Goal: Task Accomplishment & Management: Complete application form

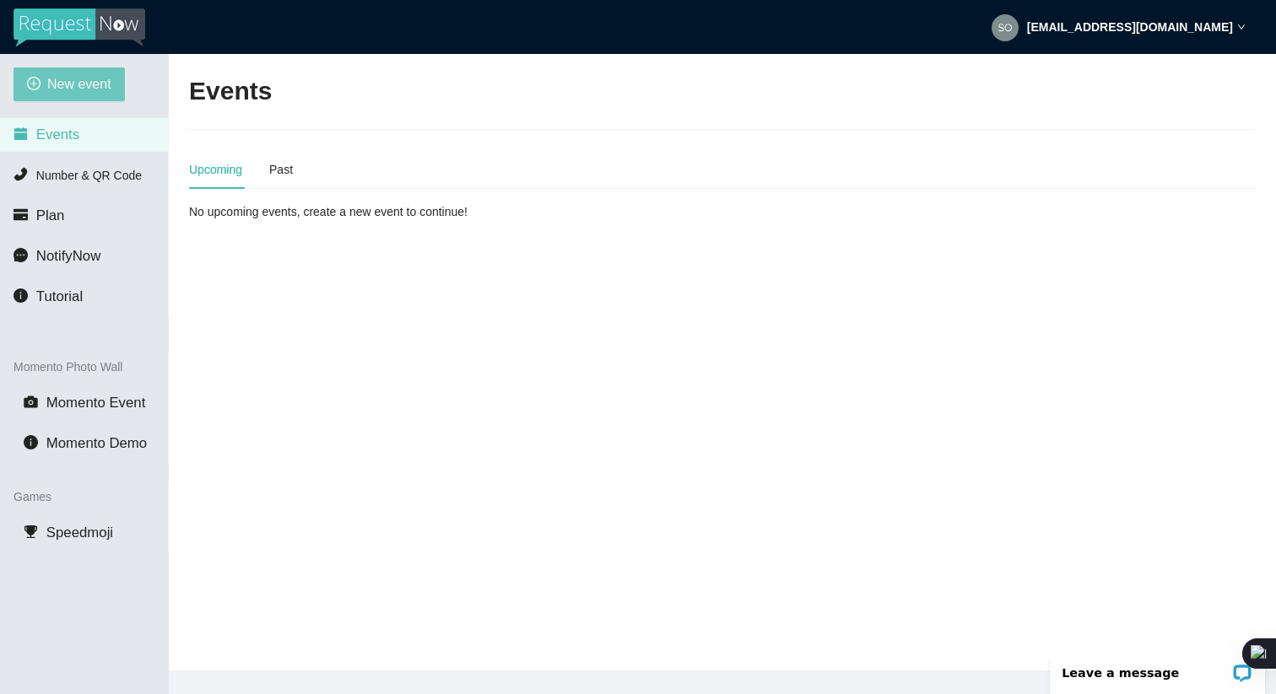
click at [81, 84] on span "New event" at bounding box center [79, 83] width 64 height 21
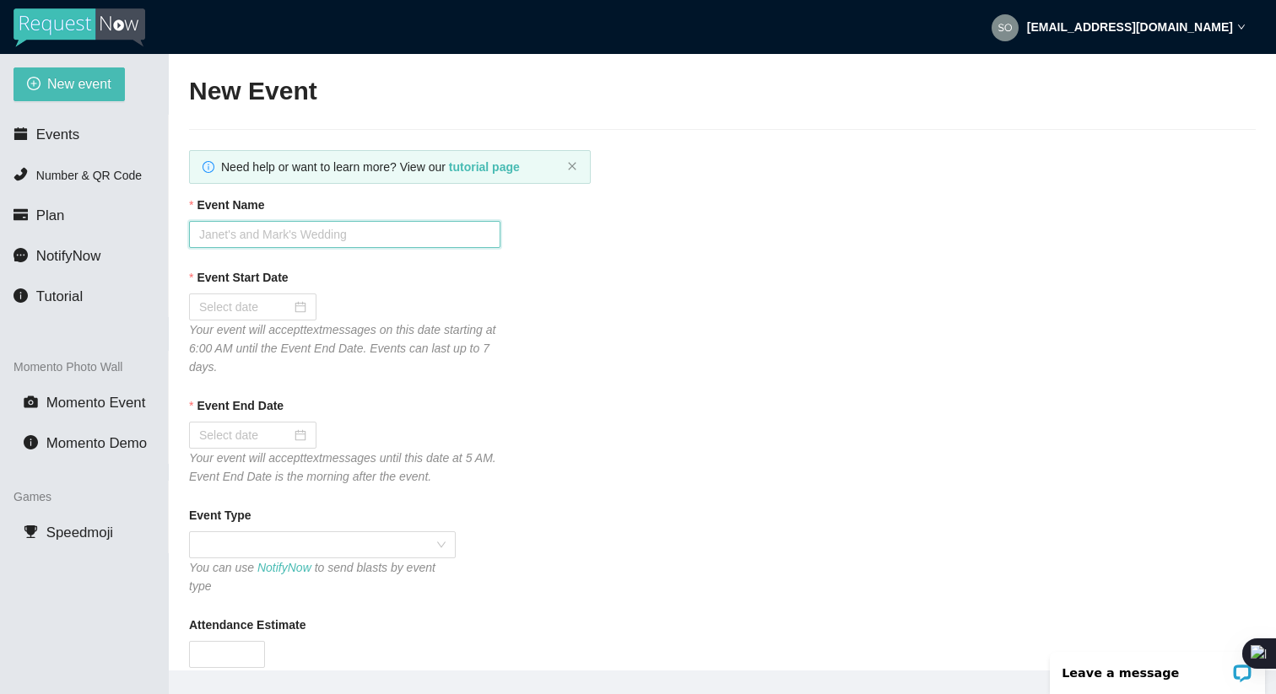
click at [251, 235] on input "Event Name" at bounding box center [344, 234] width 311 height 27
type input "[PERSON_NAME]'s Sweet 16"
click at [292, 301] on div at bounding box center [252, 307] width 107 height 19
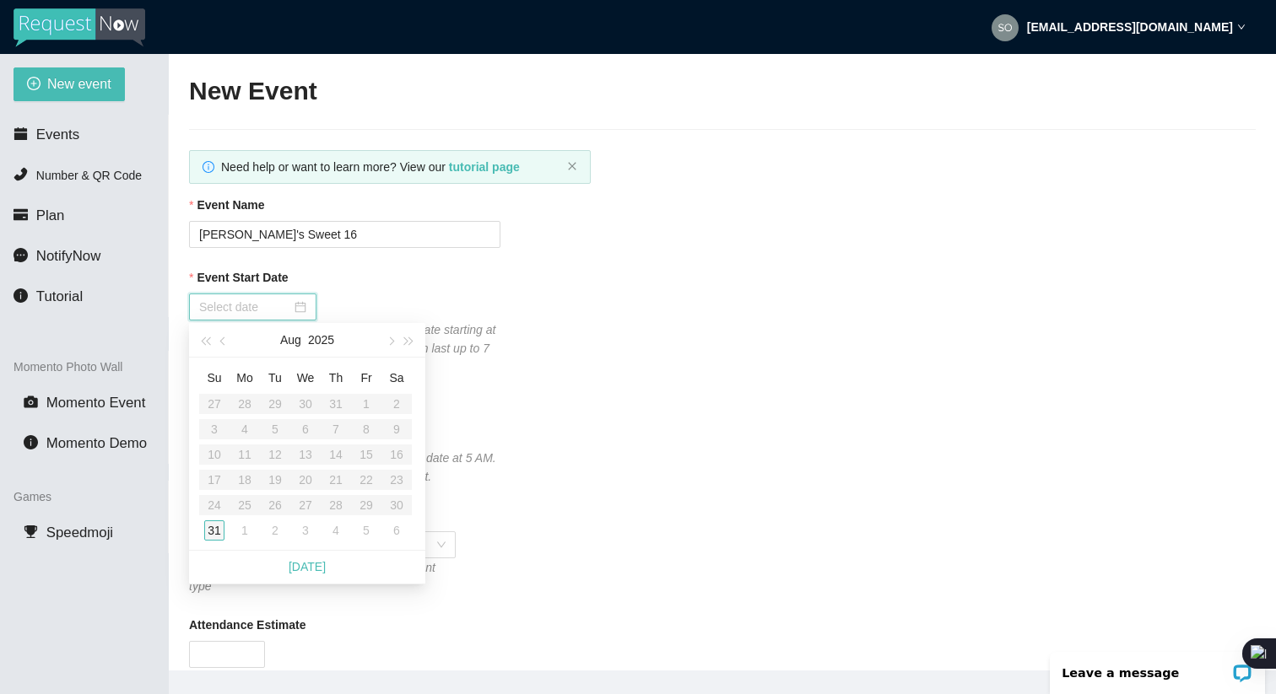
type input "[DATE]"
click at [215, 532] on div "31" at bounding box center [214, 531] width 20 height 20
type input "[DATE]"
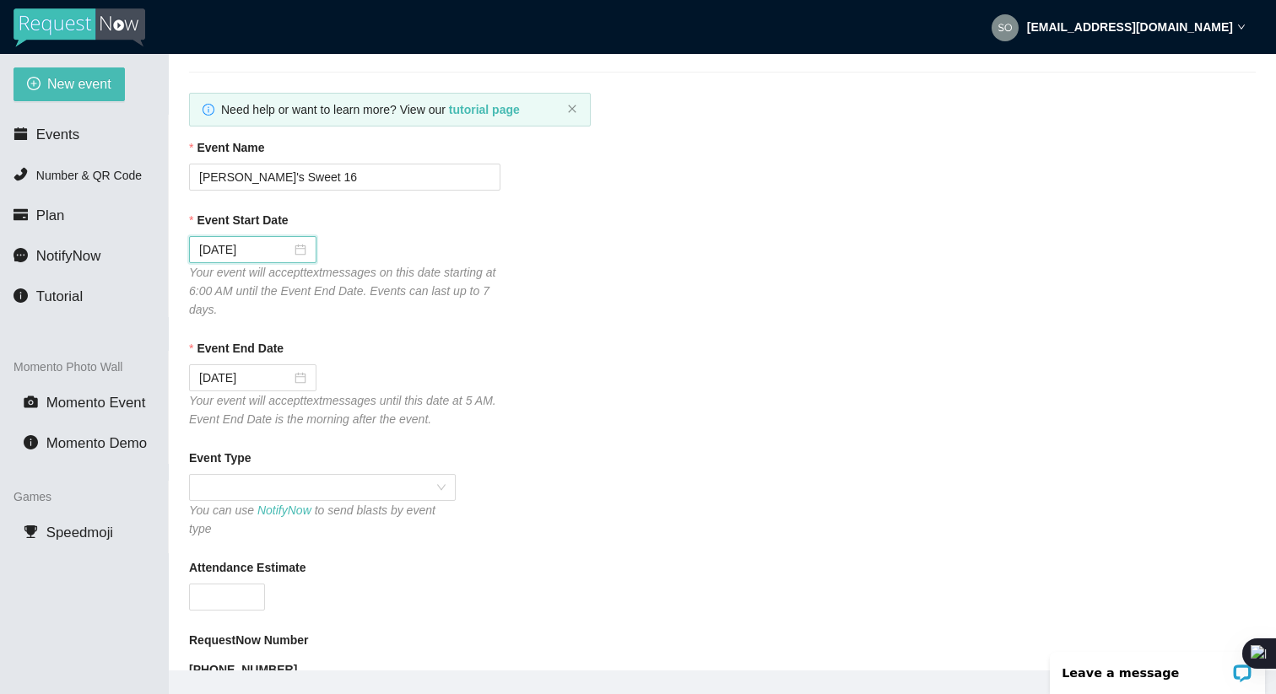
scroll to position [112, 0]
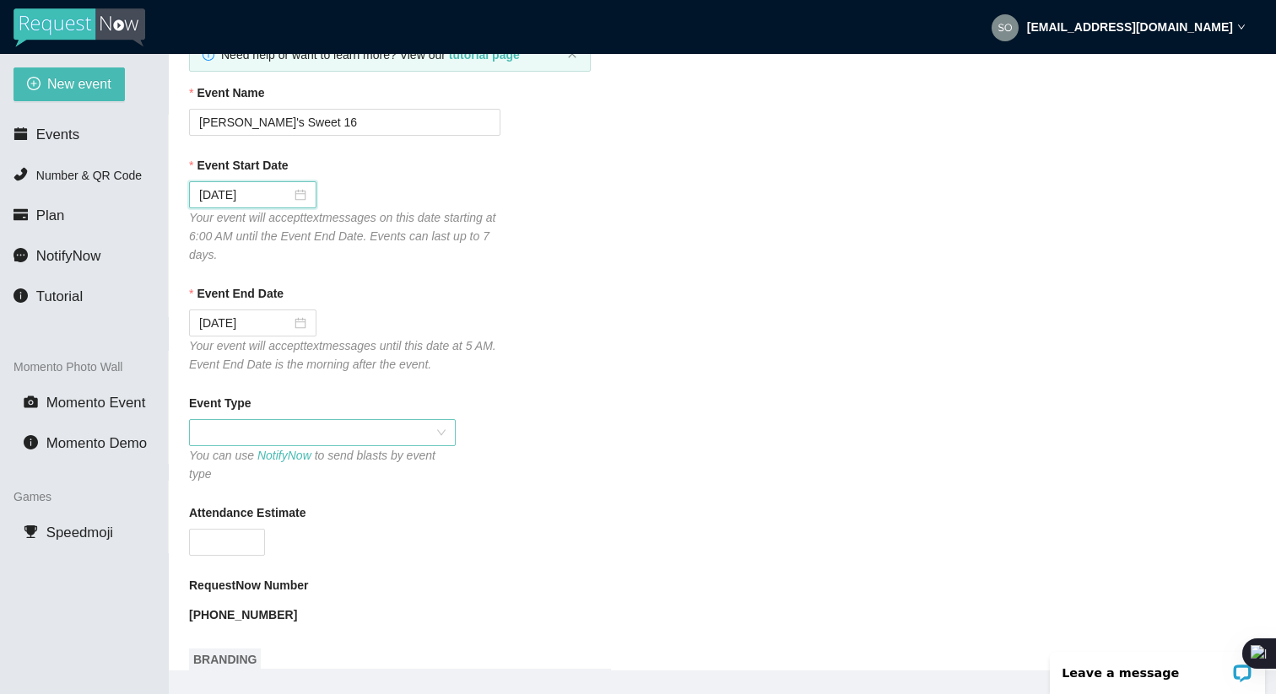
click at [306, 429] on span at bounding box center [322, 432] width 246 height 25
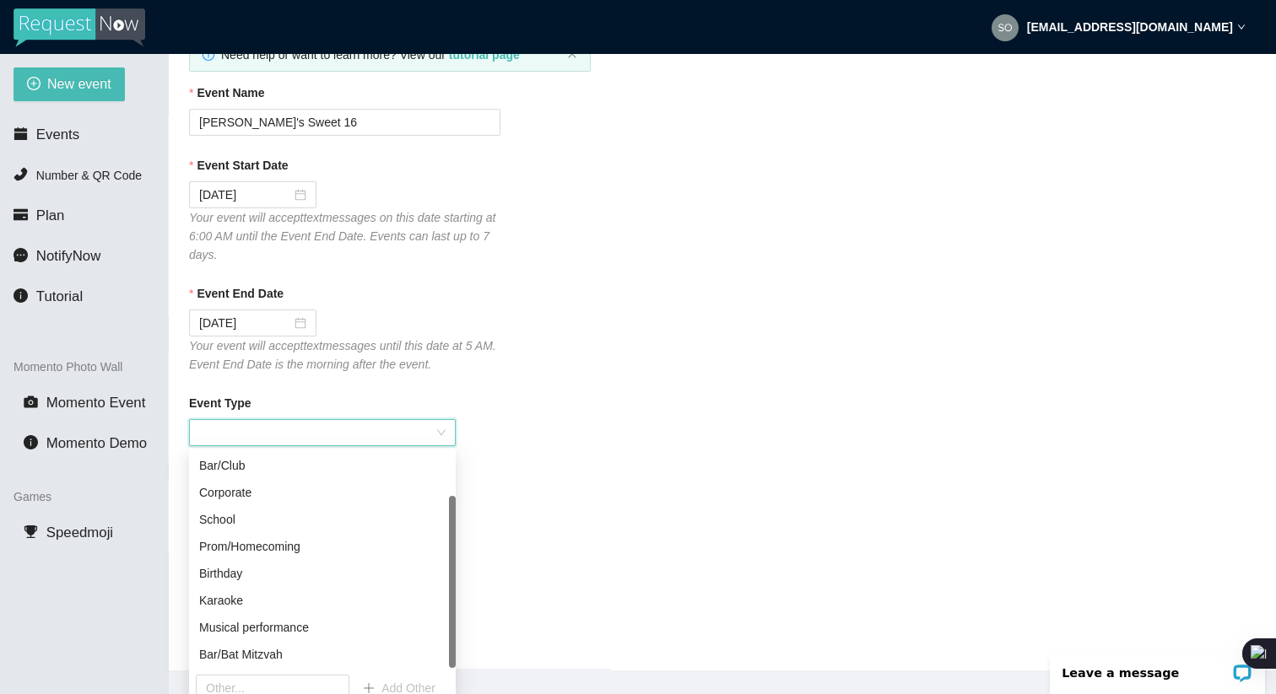
scroll to position [2, 0]
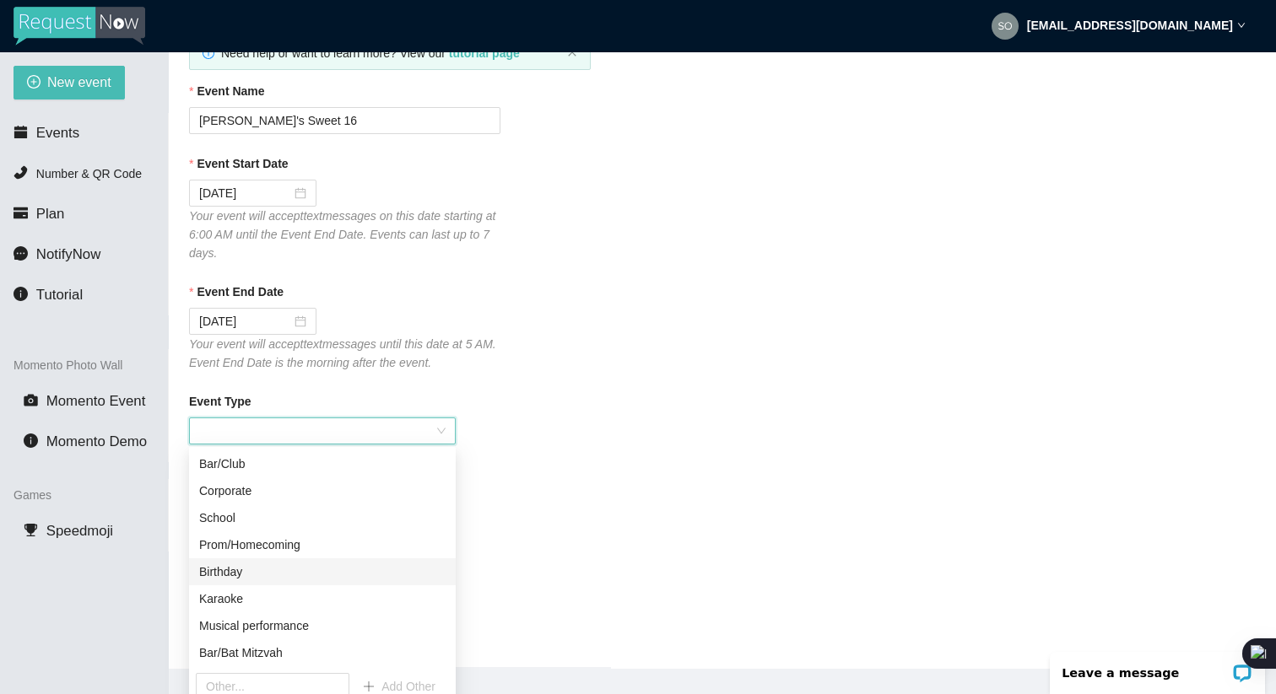
click at [256, 574] on div "Birthday" at bounding box center [322, 572] width 246 height 19
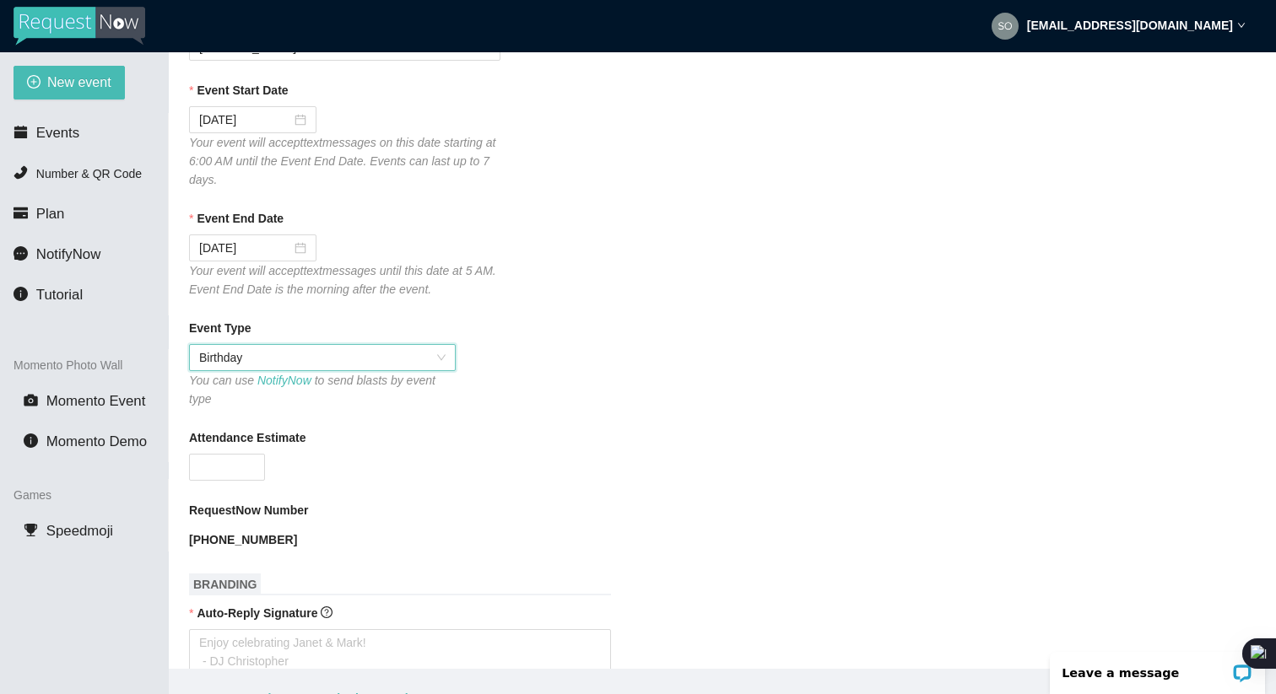
scroll to position [192, 0]
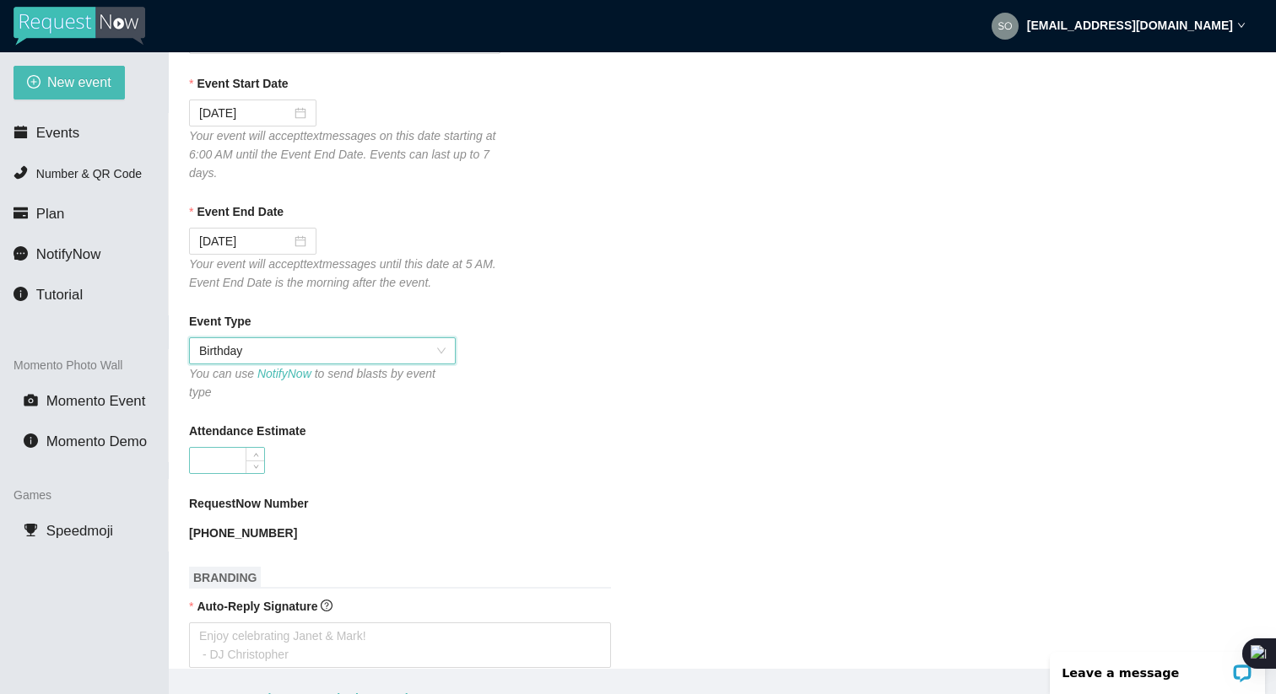
click at [220, 465] on input "Attendance Estimate" at bounding box center [227, 460] width 74 height 25
type input "40"
click at [376, 478] on form "Event Name [PERSON_NAME]'s Sweet 16 Event Start Date [DATE] Your event will acc…" at bounding box center [722, 688] width 1067 height 1373
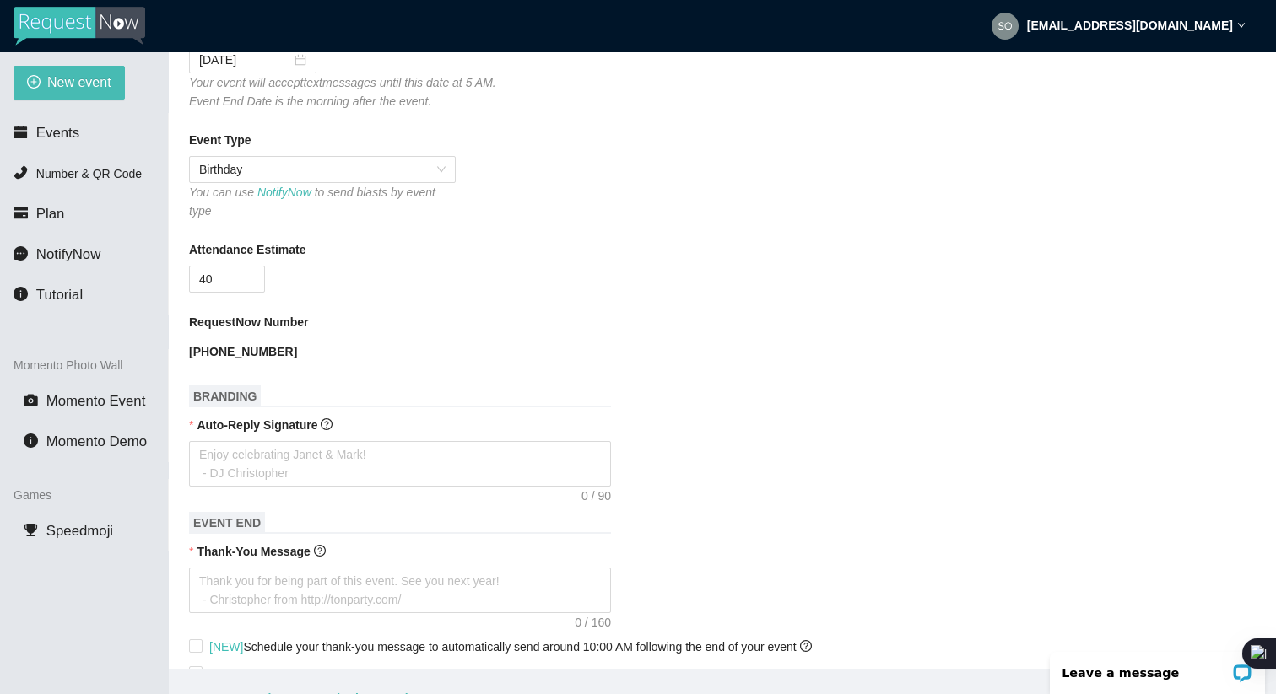
scroll to position [381, 0]
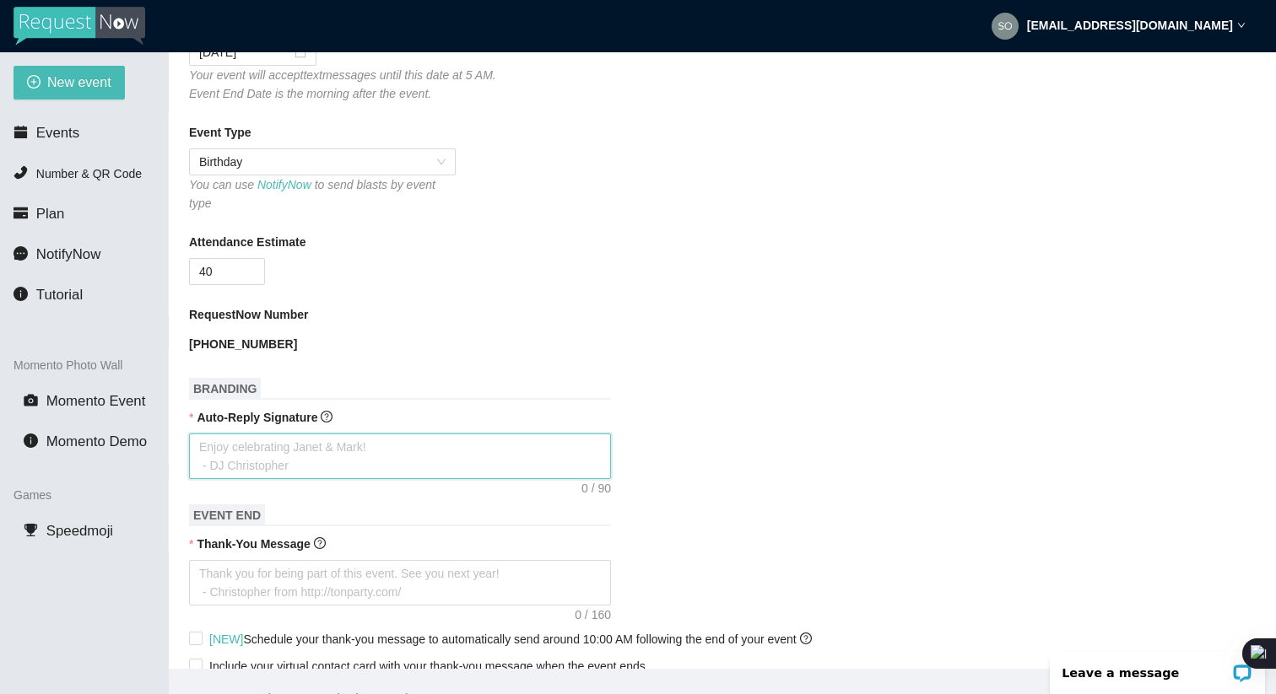
click at [367, 446] on textarea "Auto-Reply Signature" at bounding box center [400, 457] width 422 height 46
drag, startPoint x: 365, startPoint y: 446, endPoint x: 304, endPoint y: 446, distance: 61.6
click at [304, 446] on textarea "Auto-Reply Signature" at bounding box center [400, 457] width 422 height 46
click at [378, 458] on textarea "Auto-Reply Signature" at bounding box center [400, 457] width 422 height 46
type textarea "k"
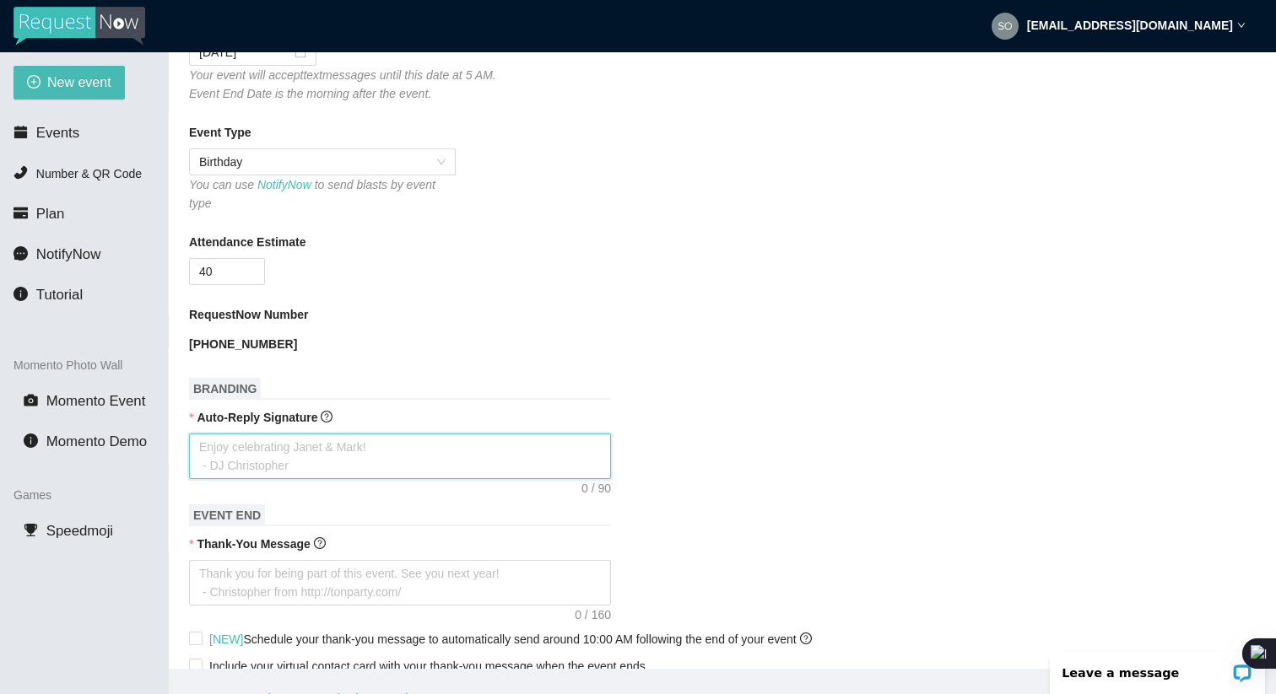
type textarea "k"
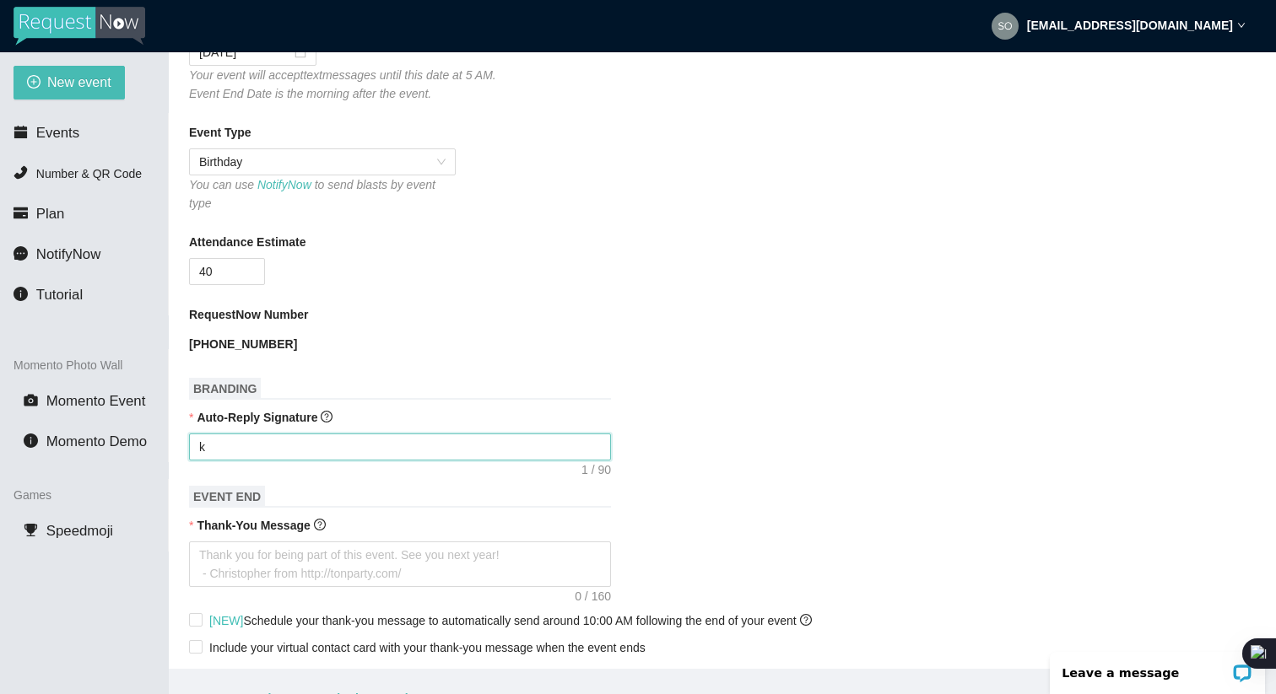
type textarea "Enjoy celebrating [PERSON_NAME] & [PERSON_NAME]! - [PERSON_NAME]"
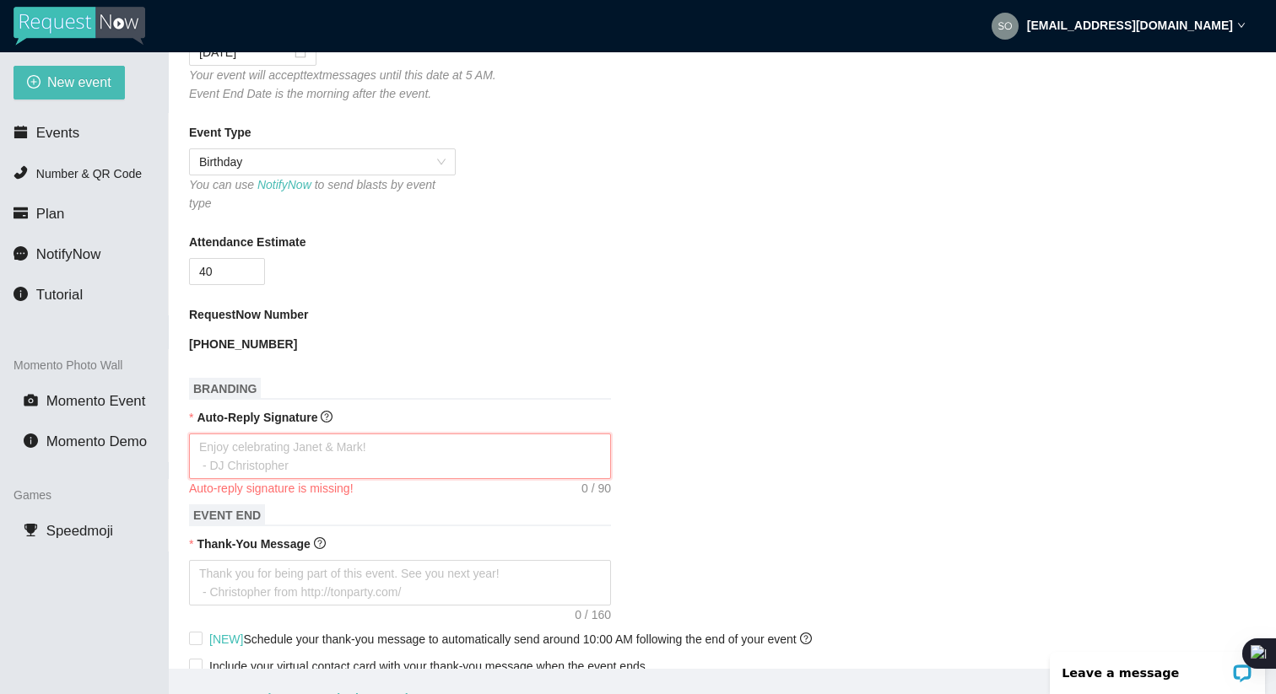
type textarea "T"
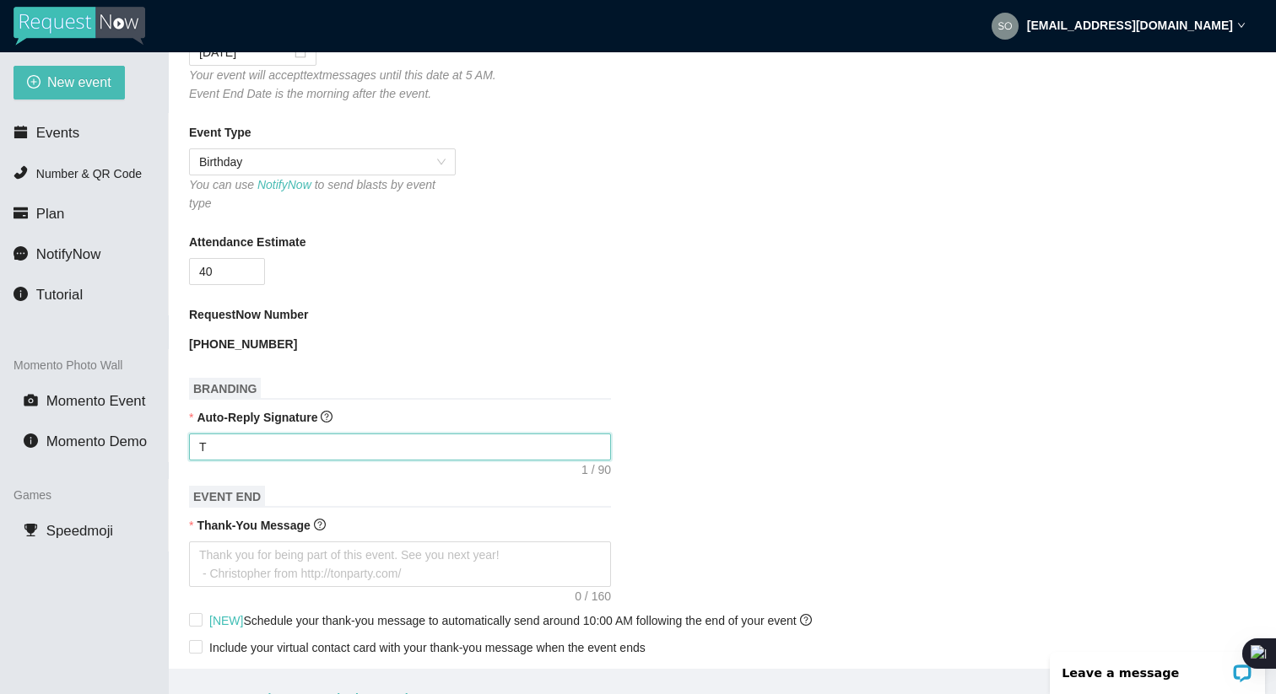
type textarea "Th"
type textarea "Tha"
type textarea "Than"
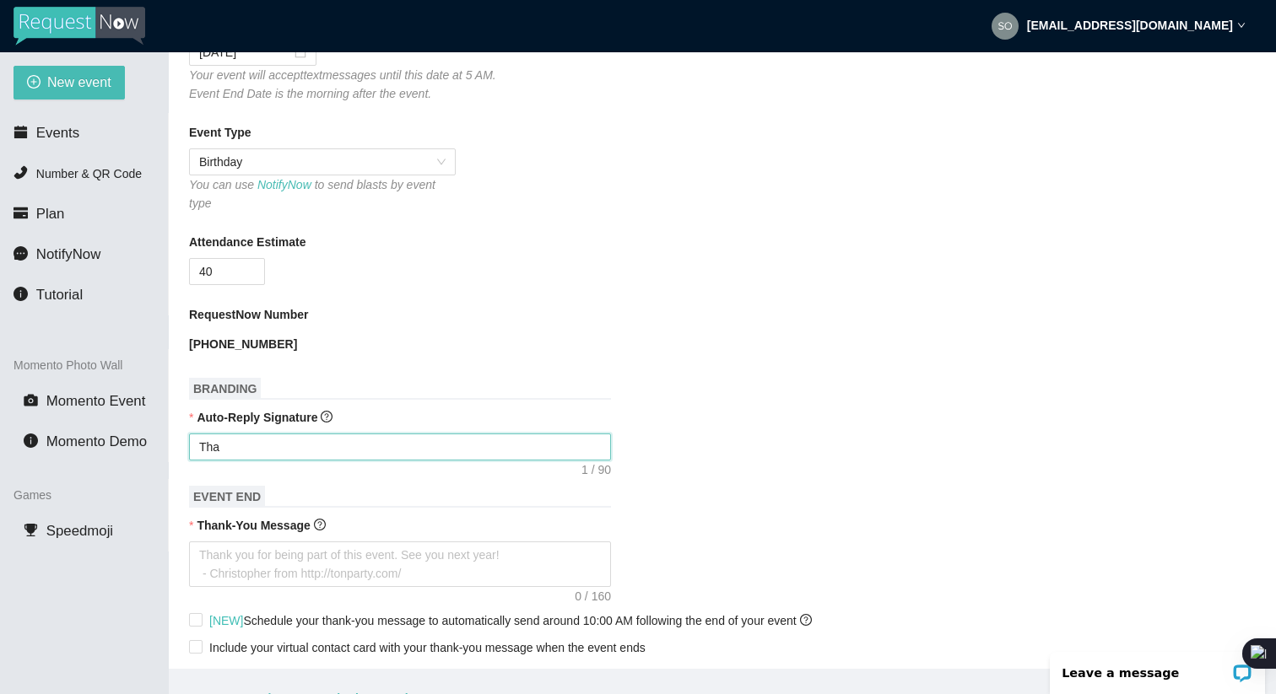
type textarea "Than"
type textarea "Thank"
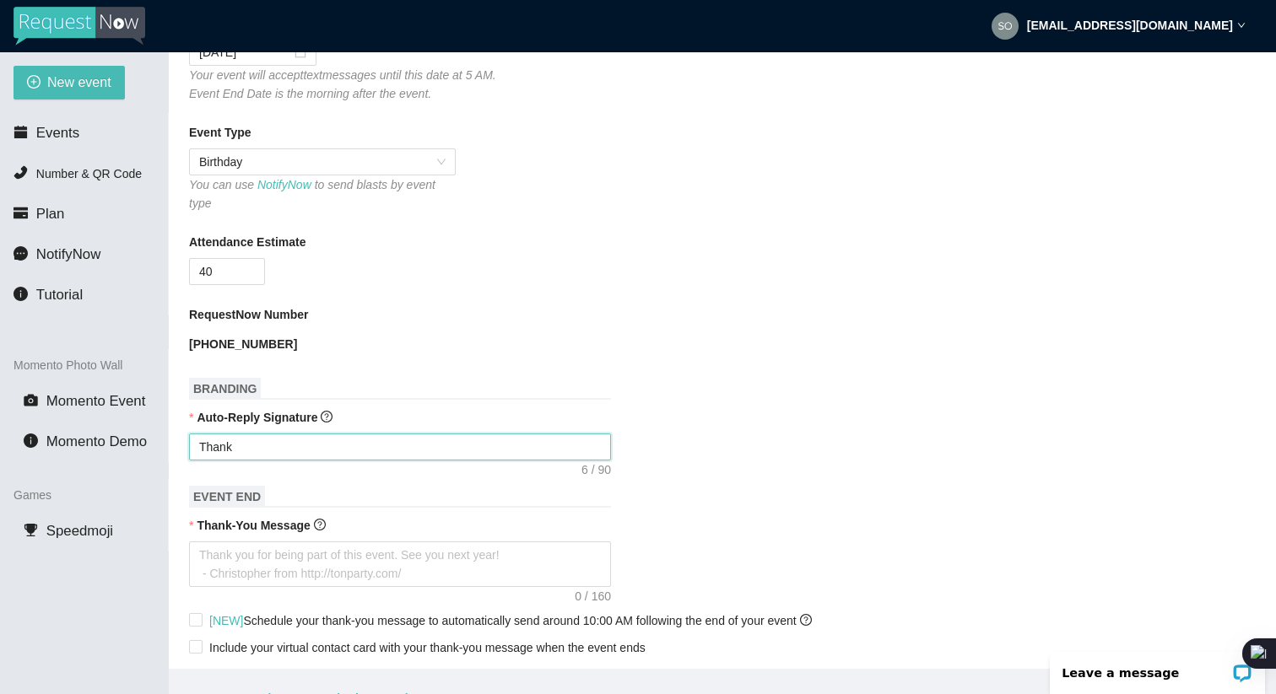
type textarea "Thank y"
type textarea "Thank yo"
type textarea "Thank you"
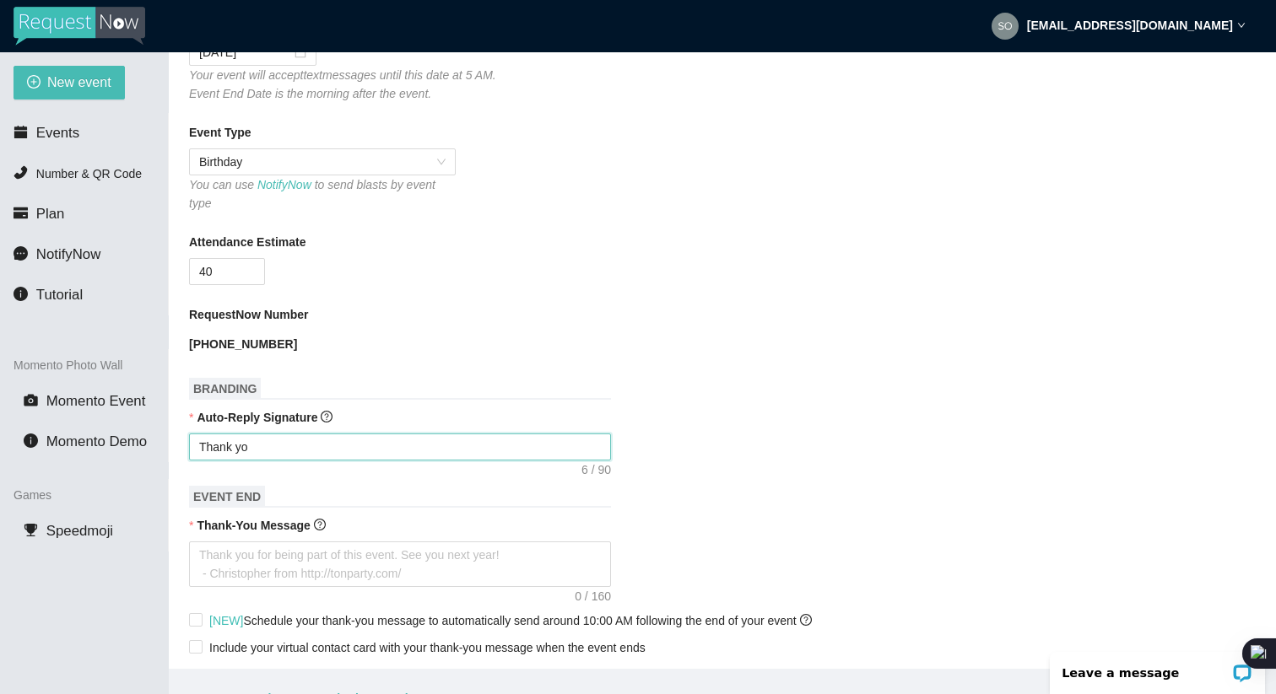
type textarea "Thank you"
type textarea "Thank you f"
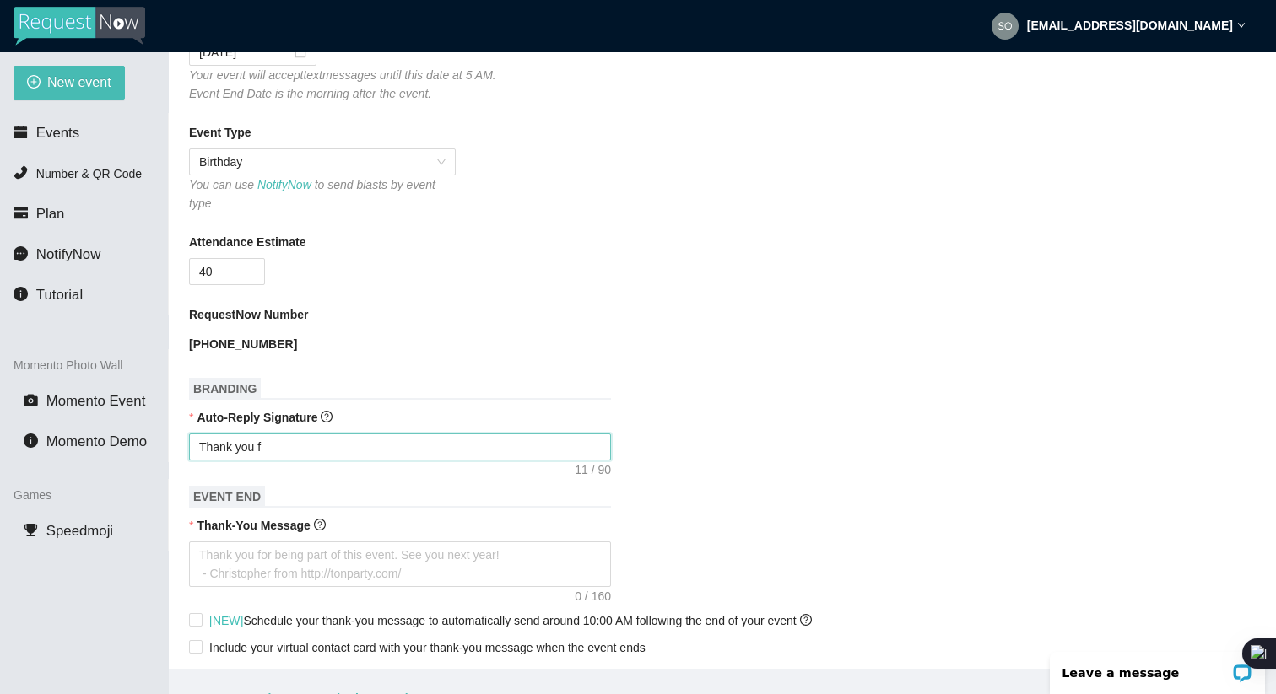
type textarea "Thank you fo"
type textarea "Thank you for"
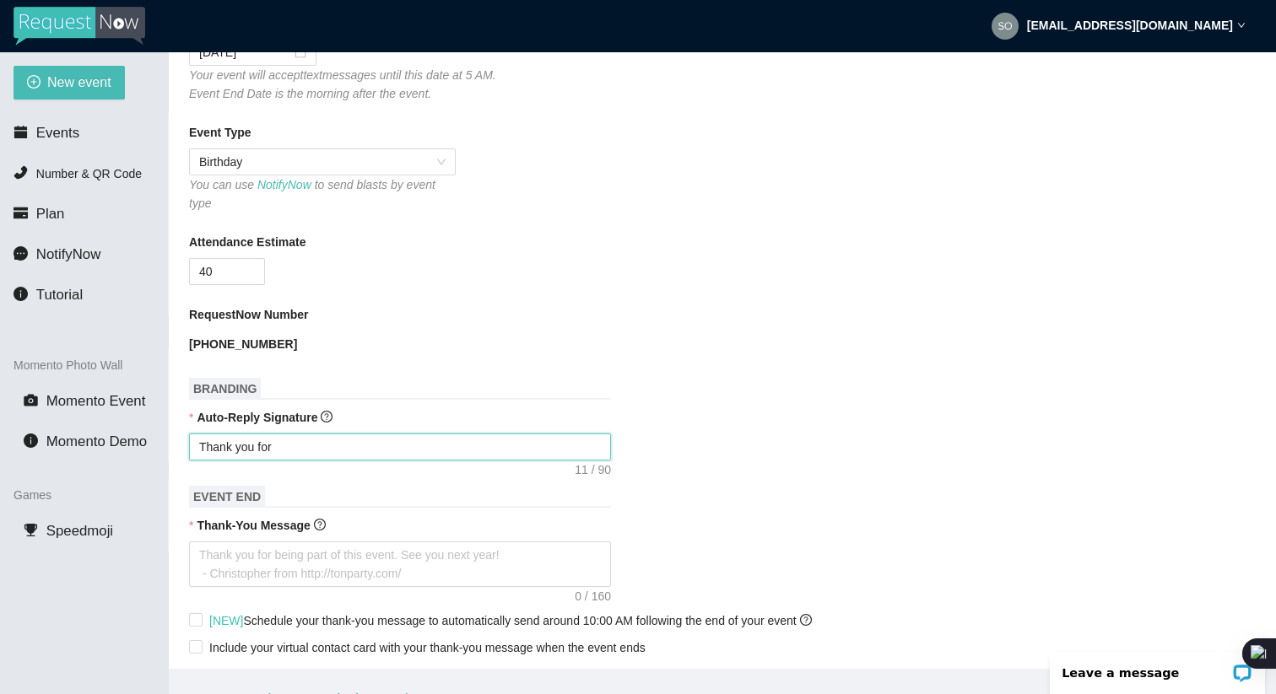
type textarea "Thank you for"
type textarea "Thank you for y"
type textarea "Thank you for yo"
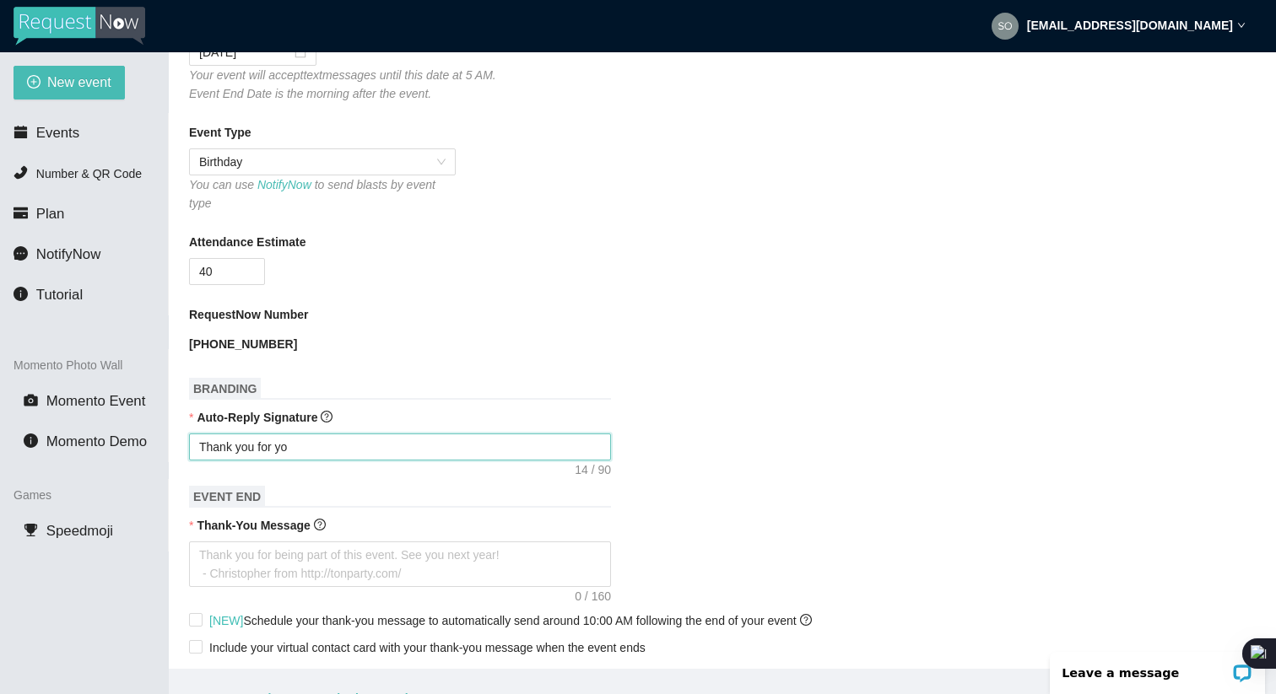
type textarea "Thank you for you"
type textarea "Thank you for yo"
type textarea "Thank you for y"
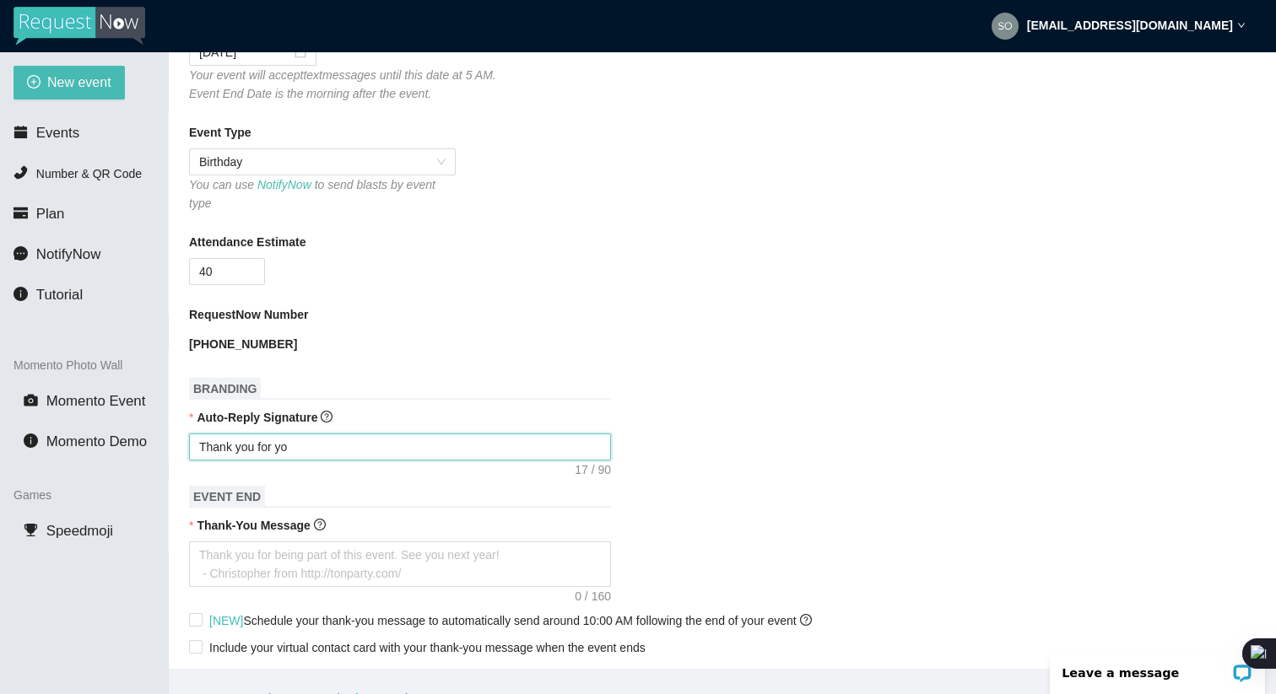
type textarea "Thank you for y"
type textarea "Thank you for"
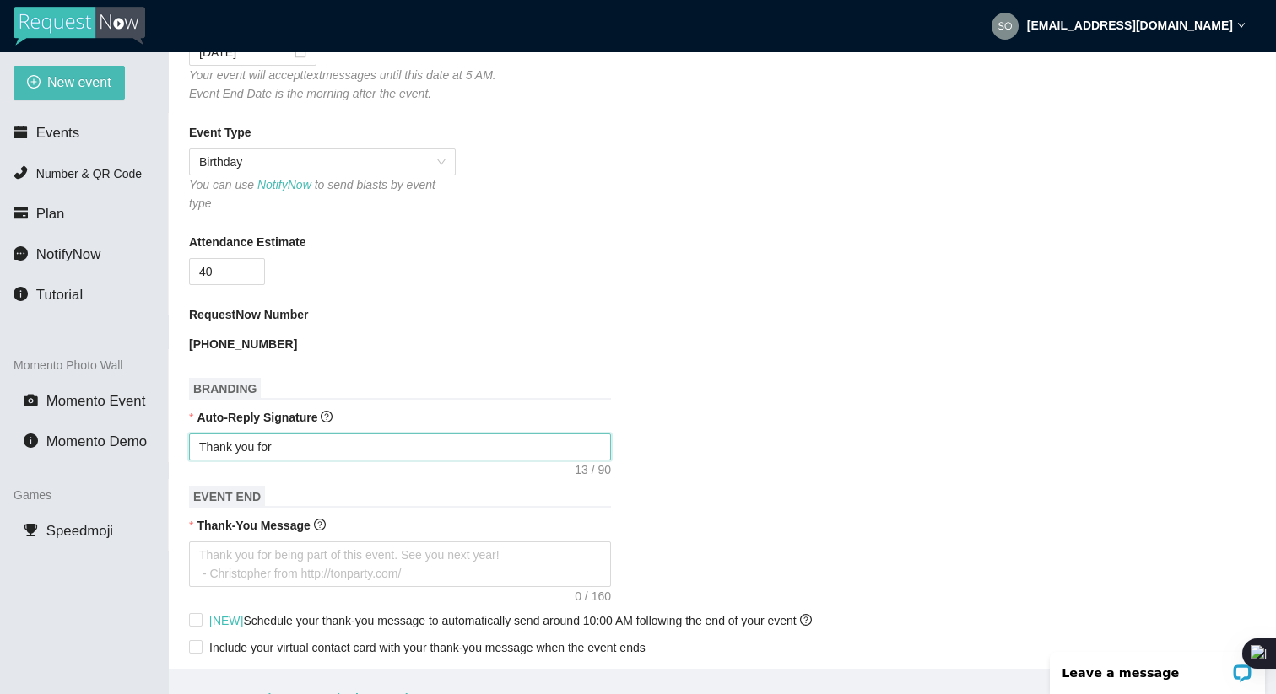
type textarea "Thank you fo"
type textarea "Thank you f"
type textarea "Thank you"
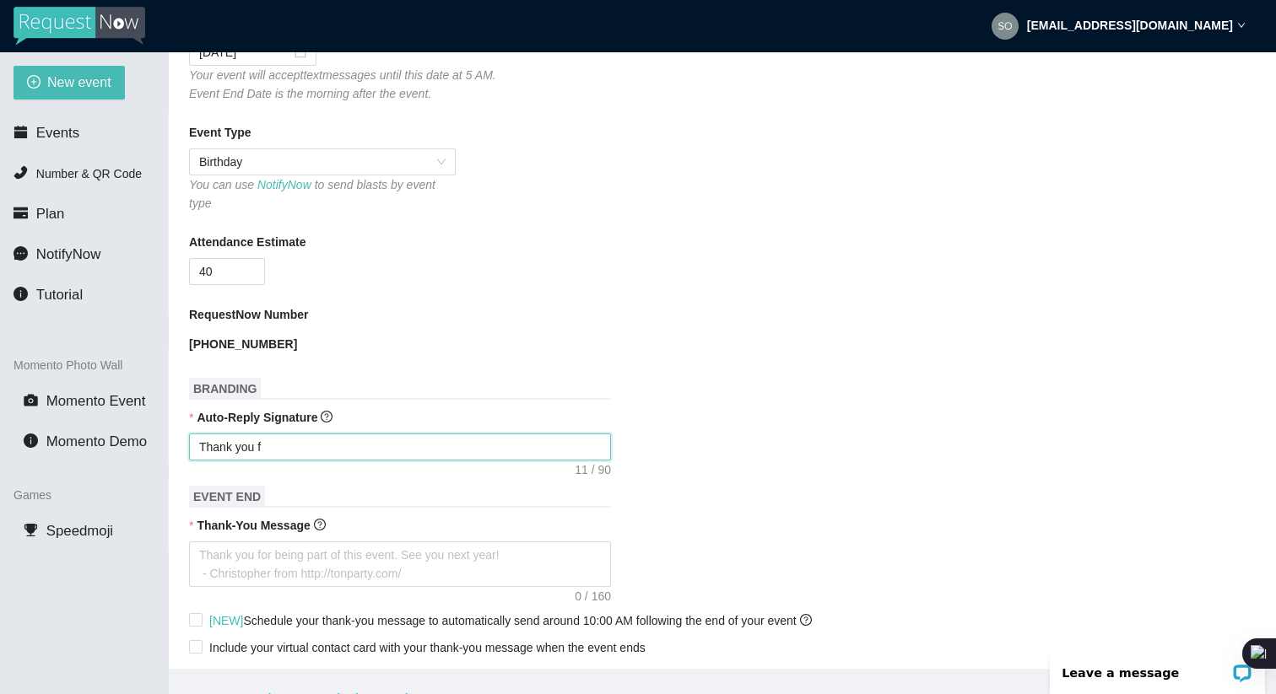
type textarea "Thank you"
type textarea "Thank yo"
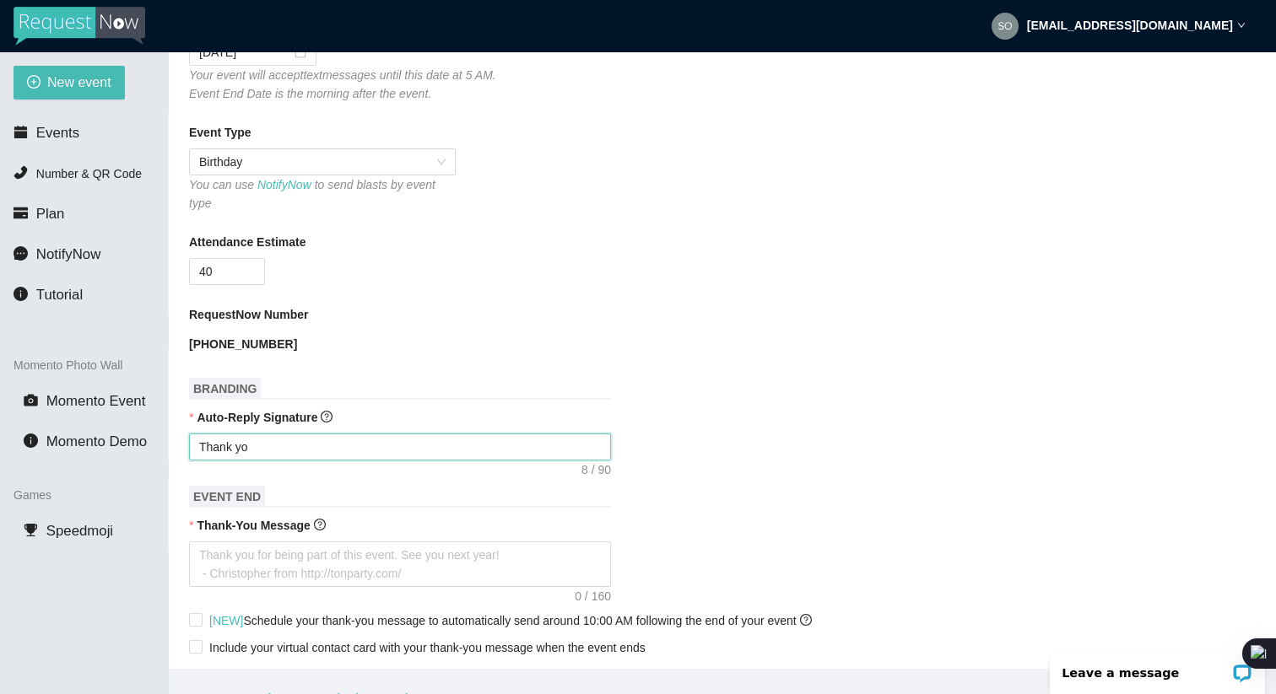
type textarea "Thank y"
type textarea "Thank"
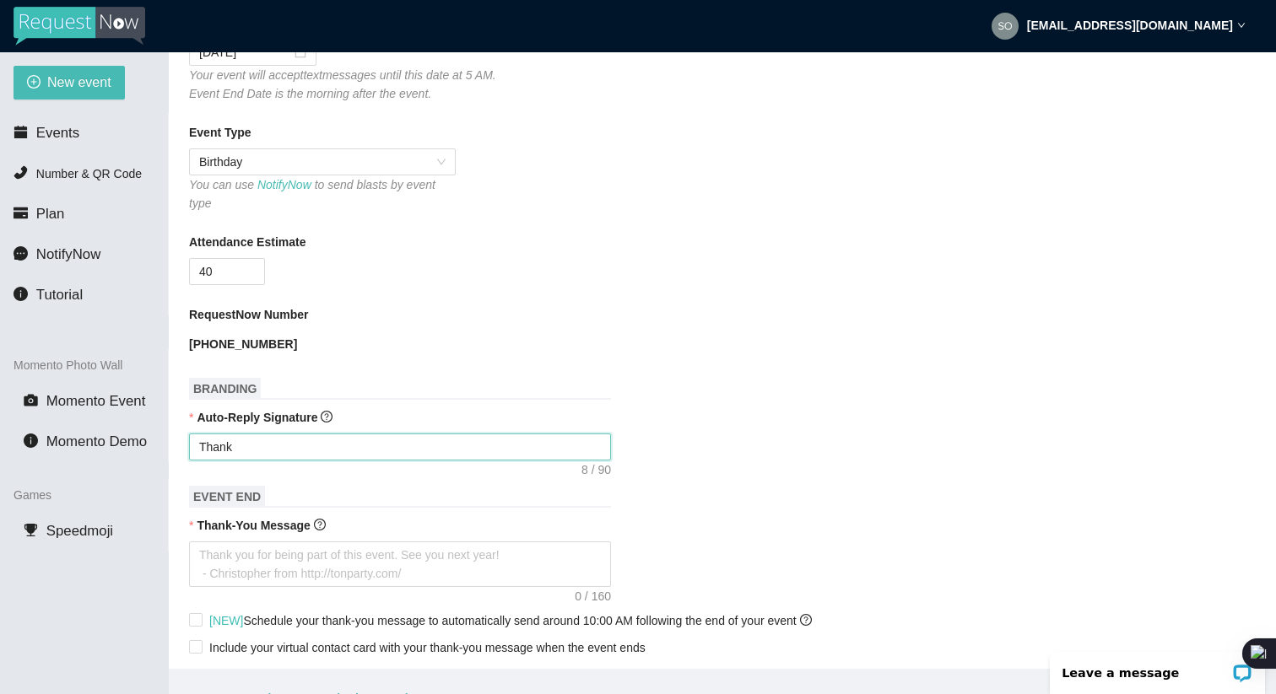
type textarea "Thank"
type textarea "Than"
type textarea "Tha"
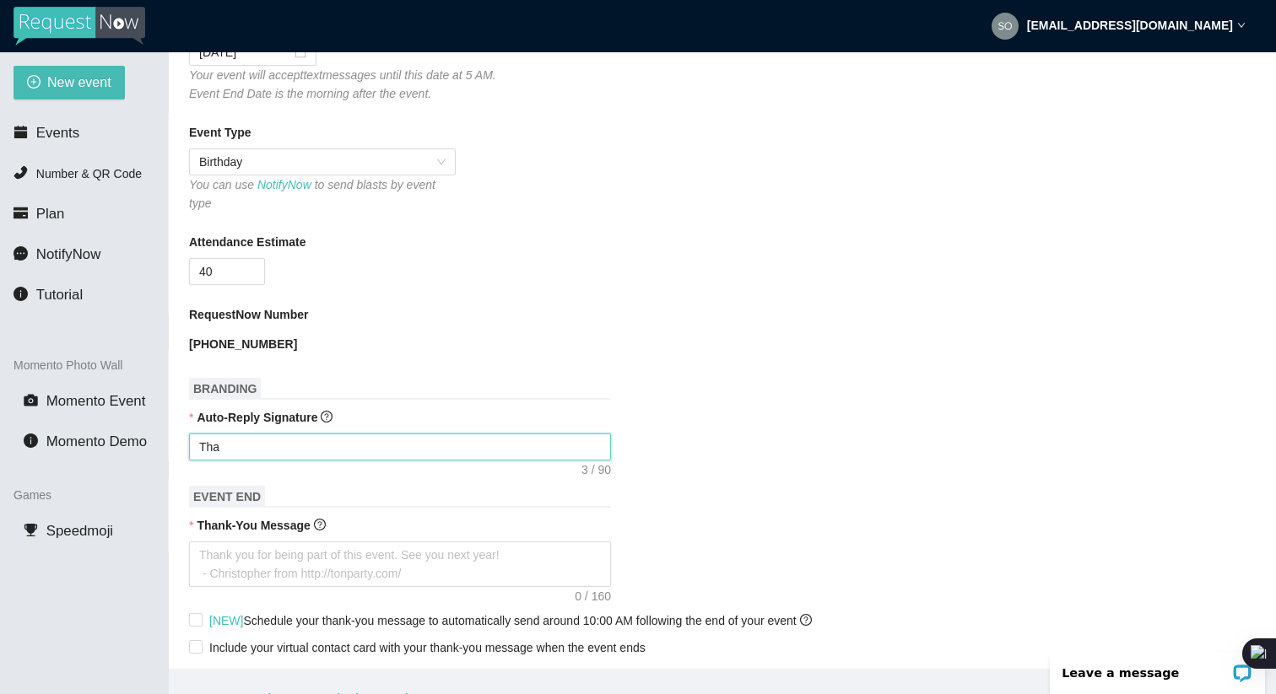
type textarea "Th"
type textarea "T"
type textarea "Enjoy celebrating [PERSON_NAME] & [PERSON_NAME]! - [PERSON_NAME]"
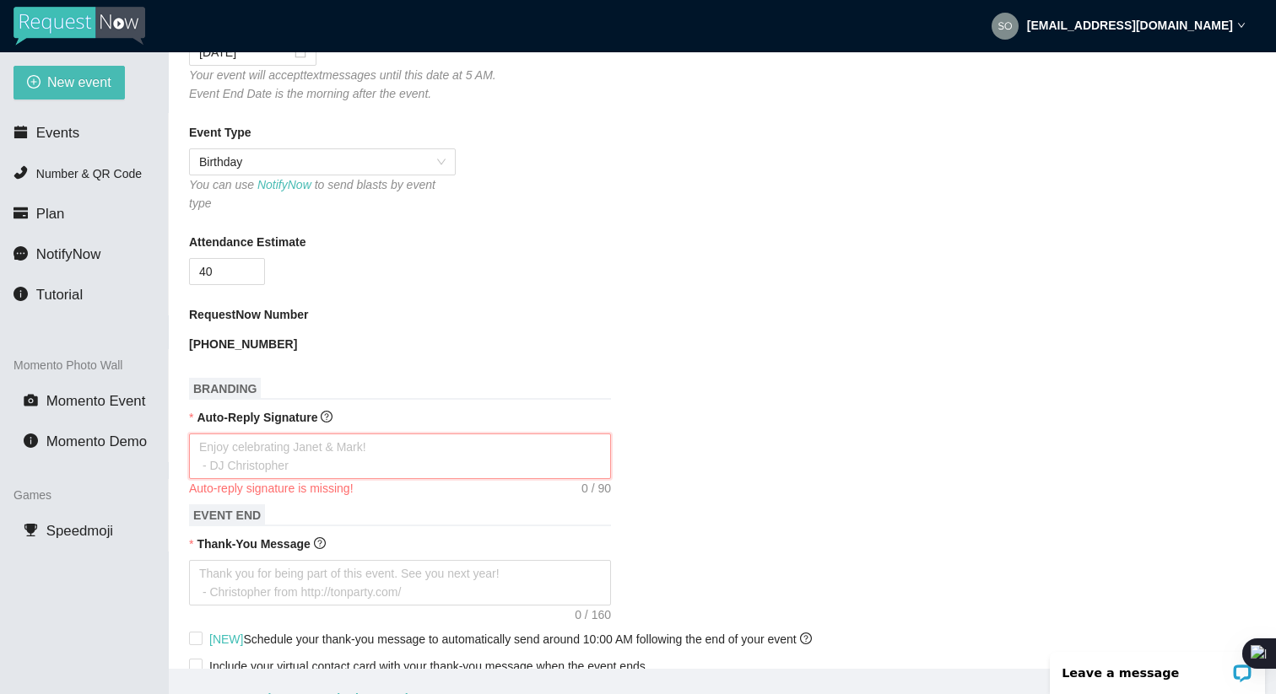
type textarea "Y"
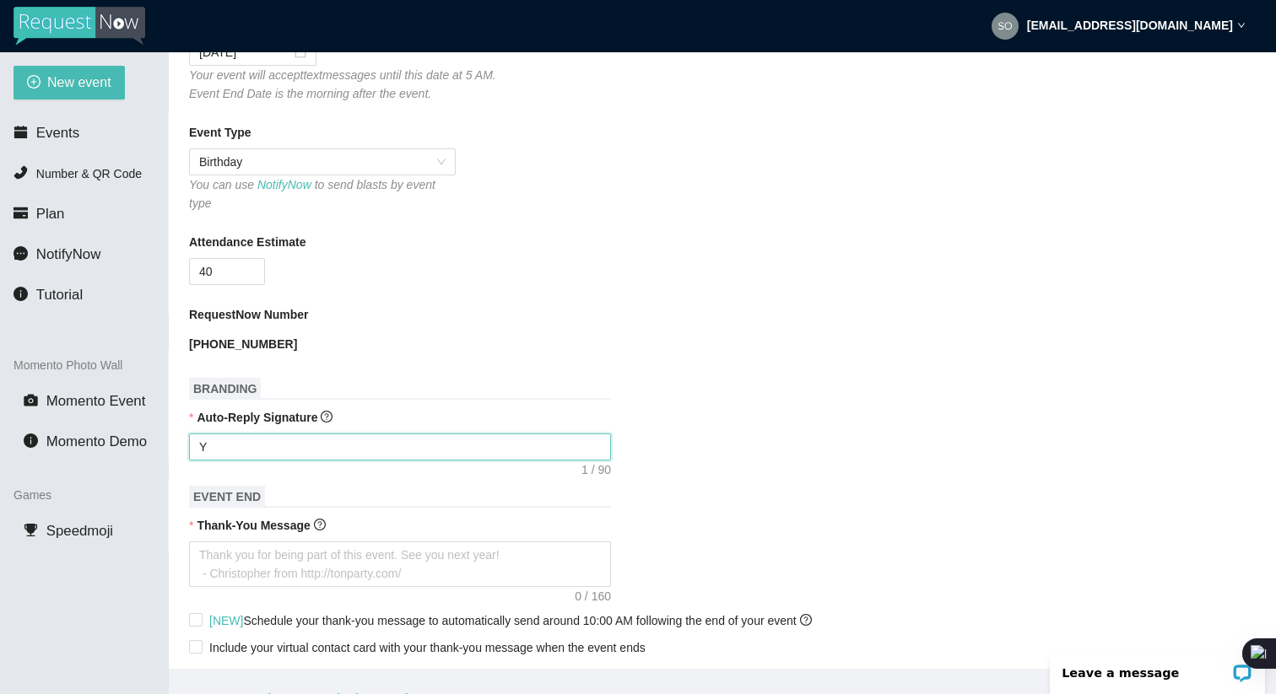
type textarea "Yo"
type textarea "You"
type textarea "Your"
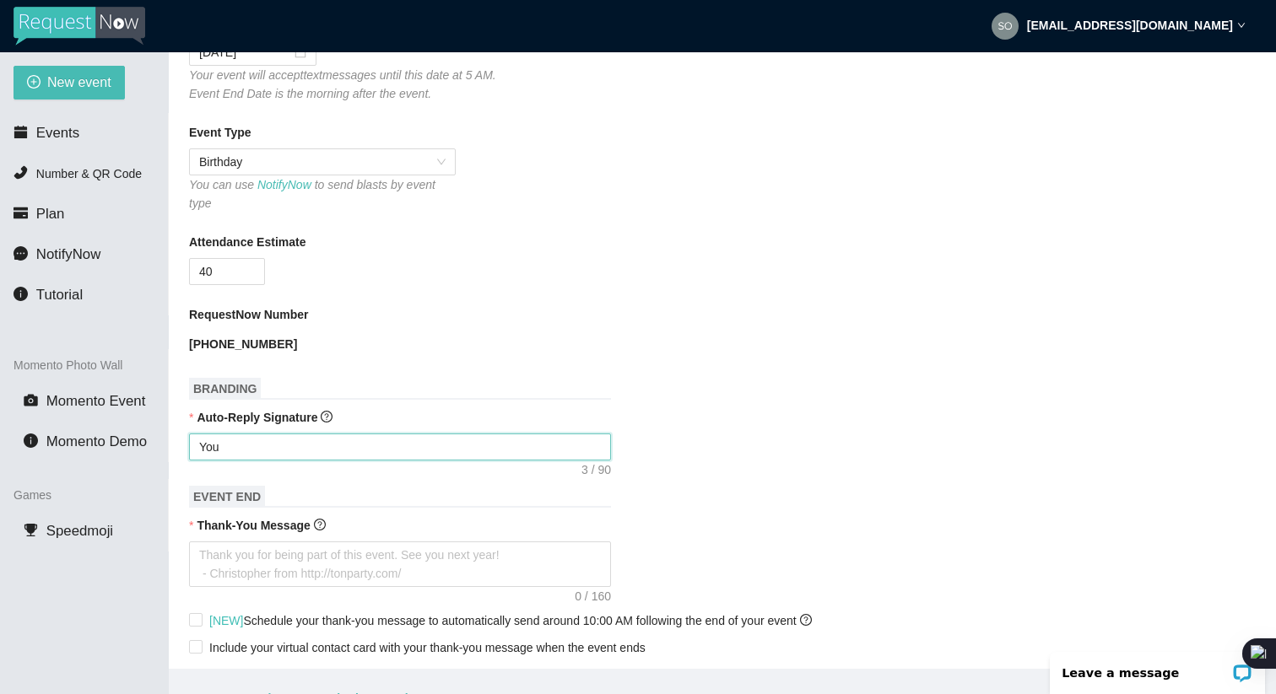
type textarea "Your"
type textarea "Your r"
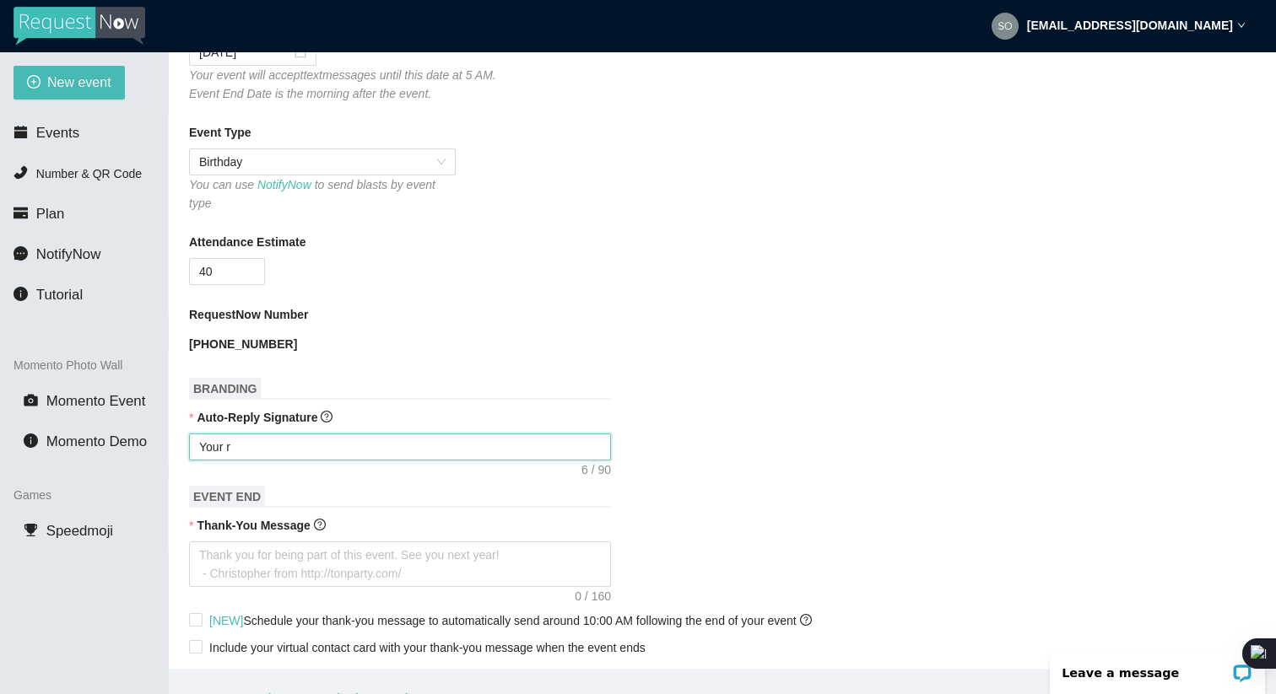
type textarea "Your re"
type textarea "Your req"
type textarea "Your requ"
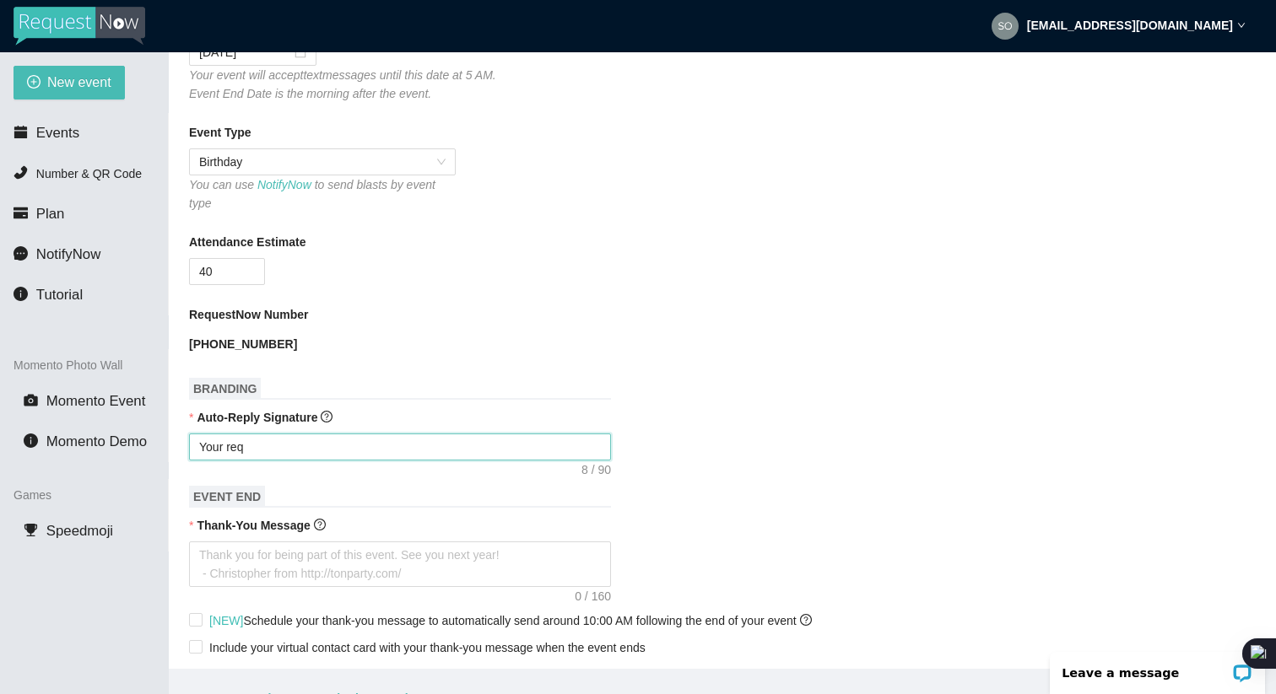
type textarea "Your requ"
type textarea "Your reque"
type textarea "Your reques"
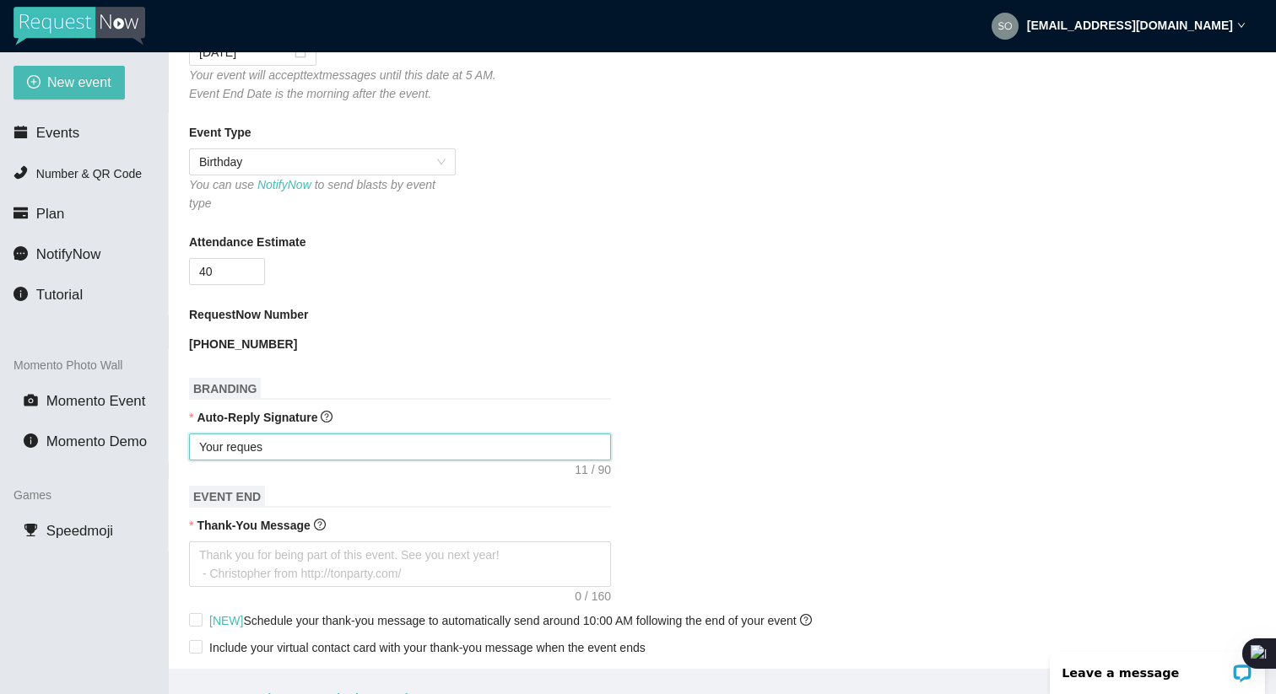
type textarea "Your request"
type textarea "Your request h"
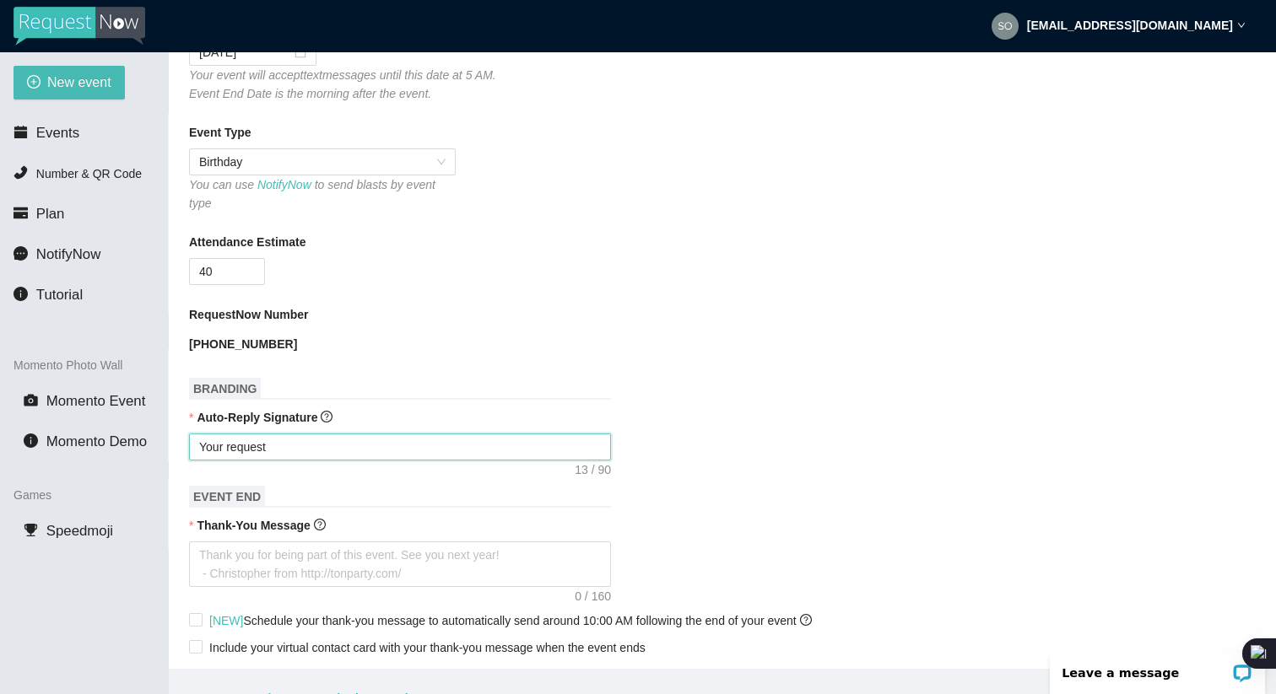
type textarea "Your request h"
type textarea "Your request ha"
type textarea "Your request has"
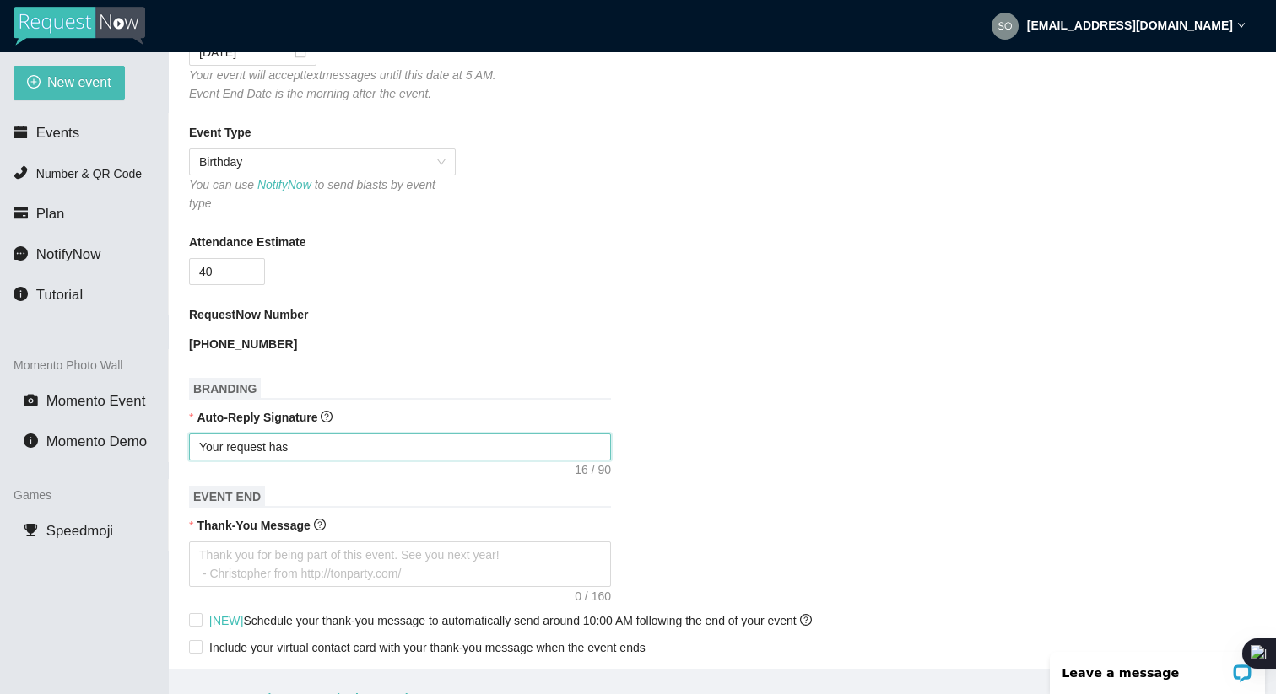
type textarea "Your request has"
type textarea "Your request ha"
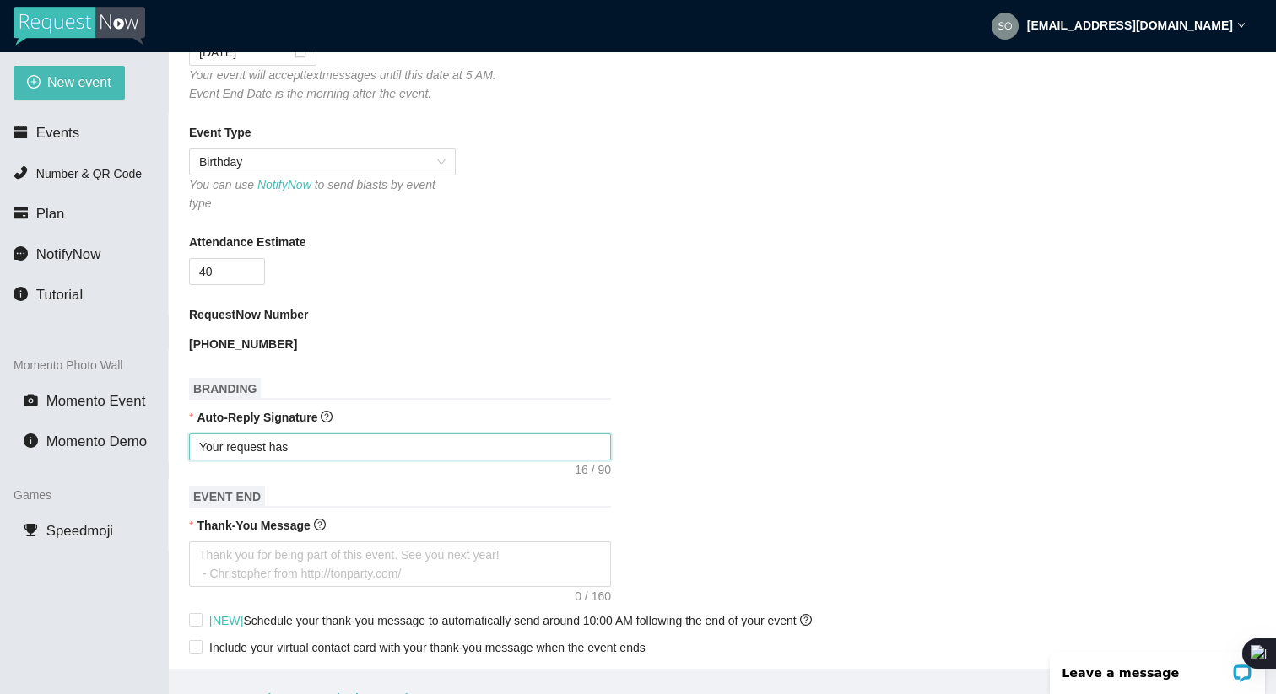
type textarea "Your request ha"
type textarea "Your request h"
type textarea "Your request"
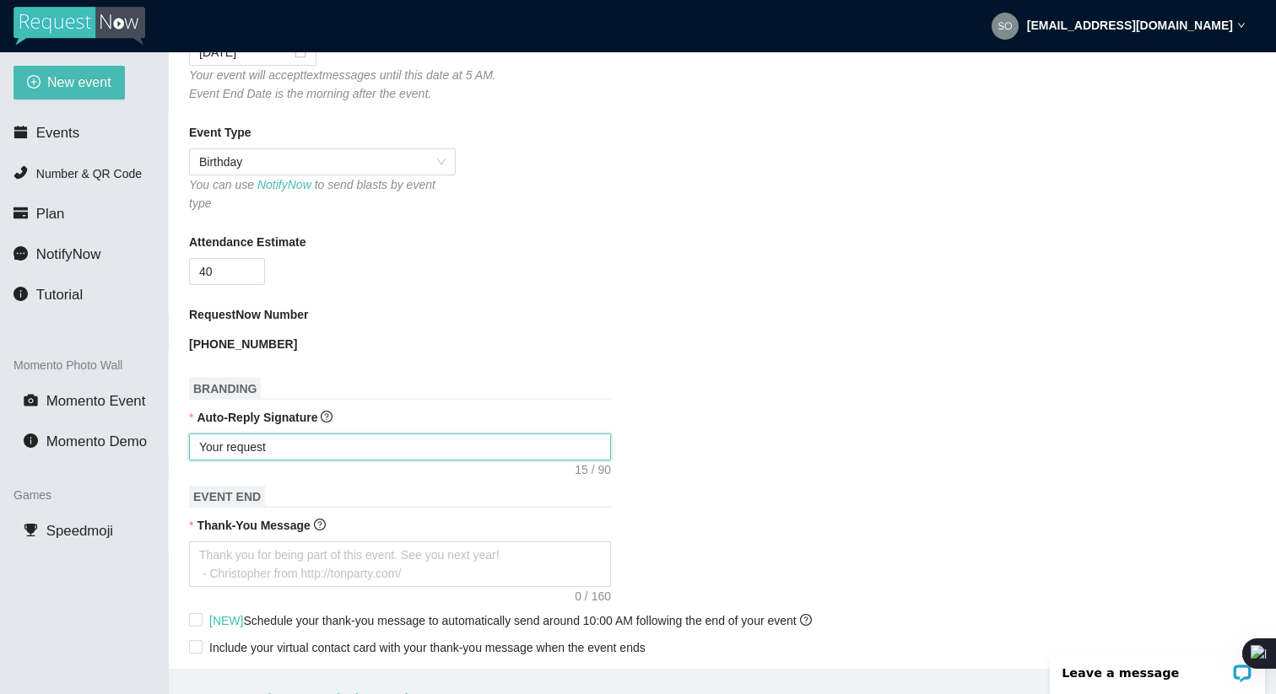
type textarea "Your request"
type textarea "Your reques"
type textarea "Your reque"
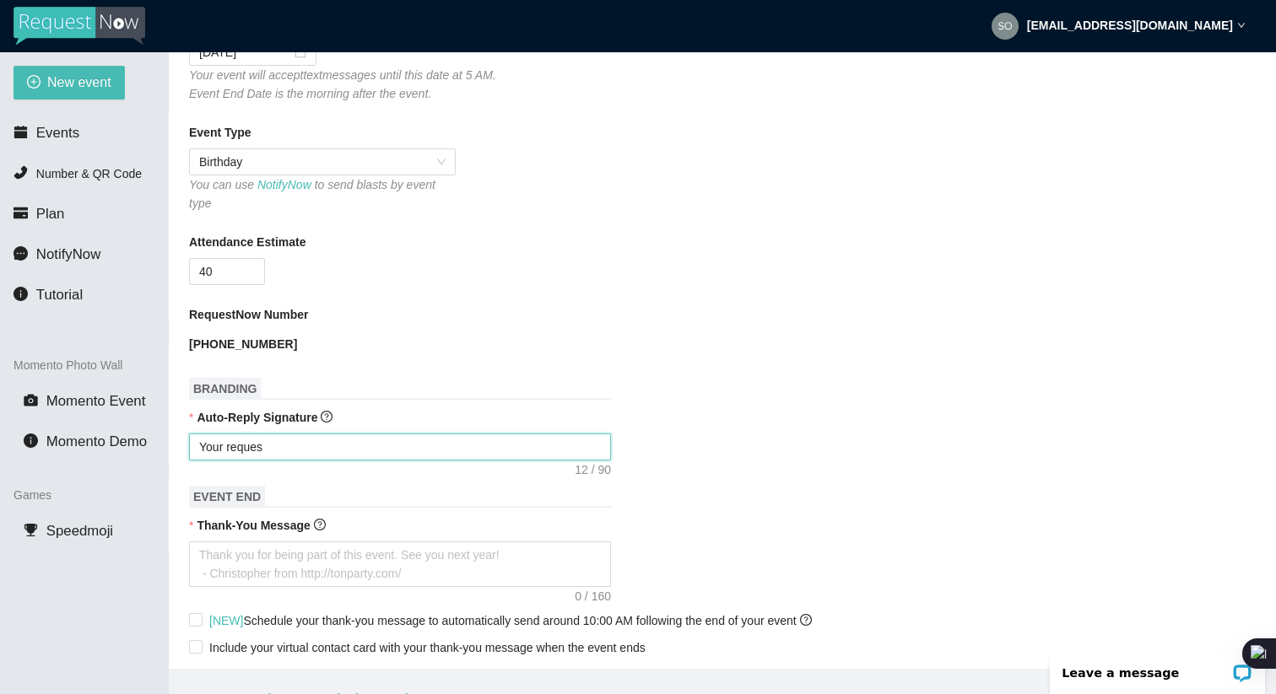
type textarea "Your reque"
type textarea "Your requ"
type textarea "Your req"
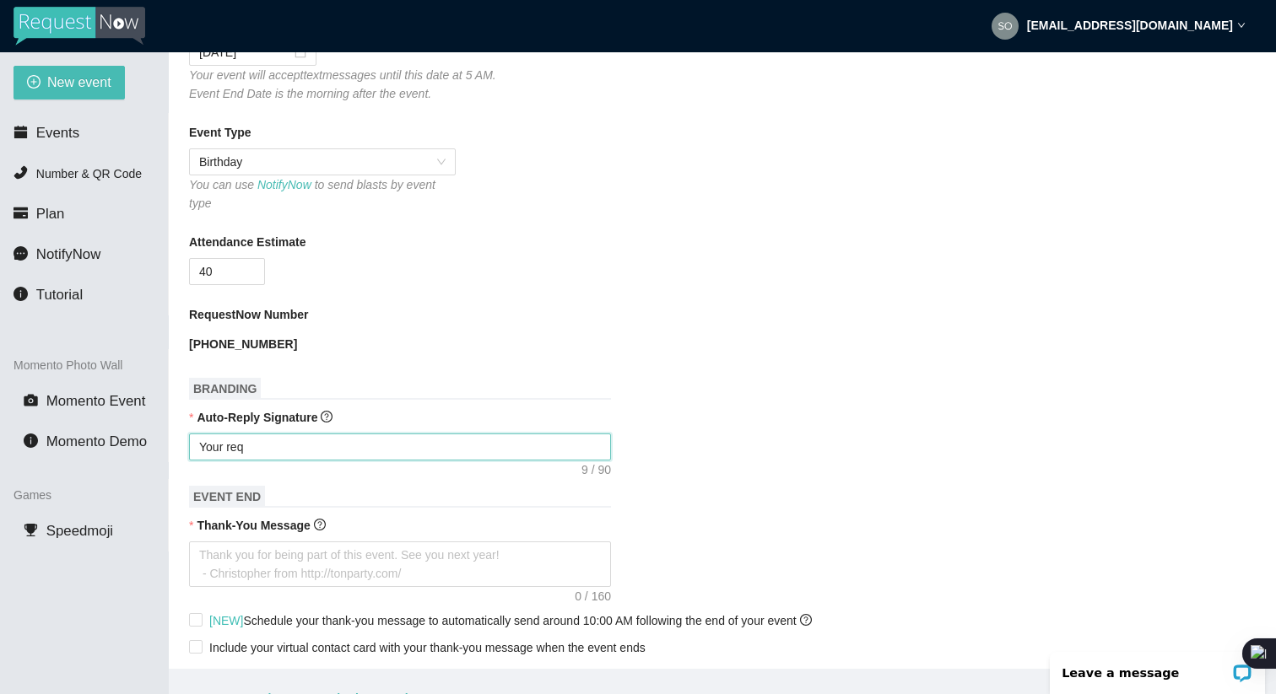
type textarea "Your re"
type textarea "Your r"
type textarea "Your"
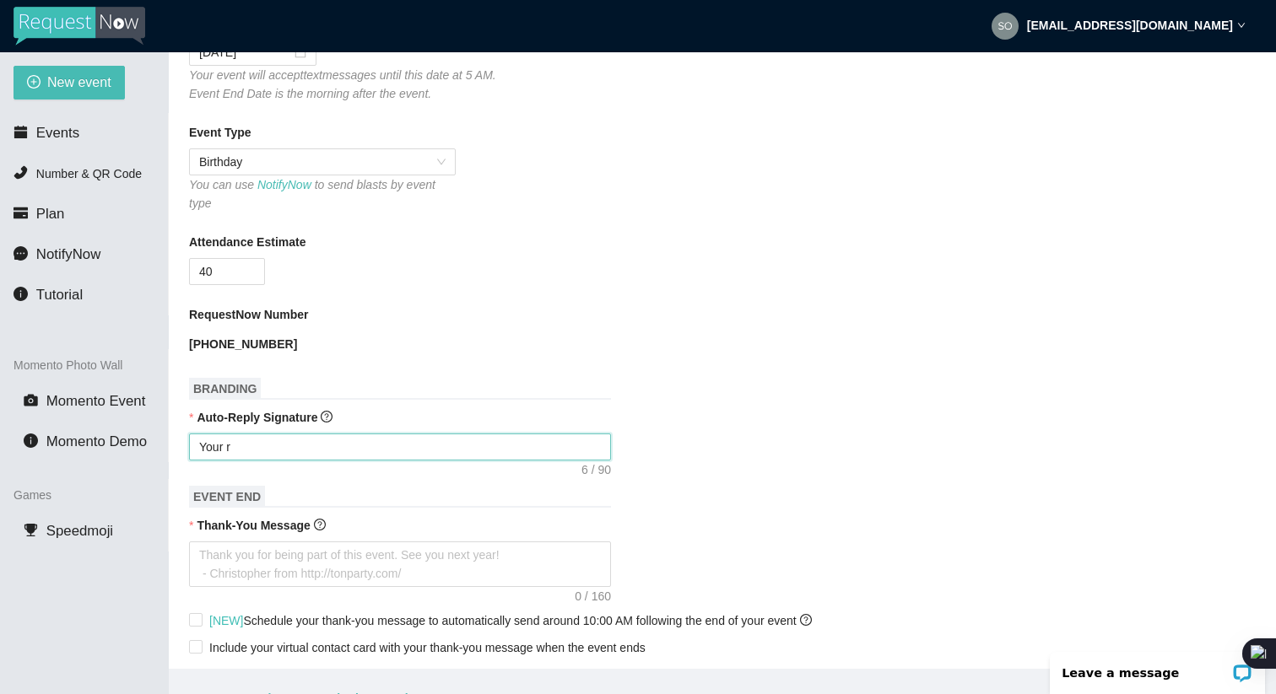
type textarea "Your"
type textarea "You"
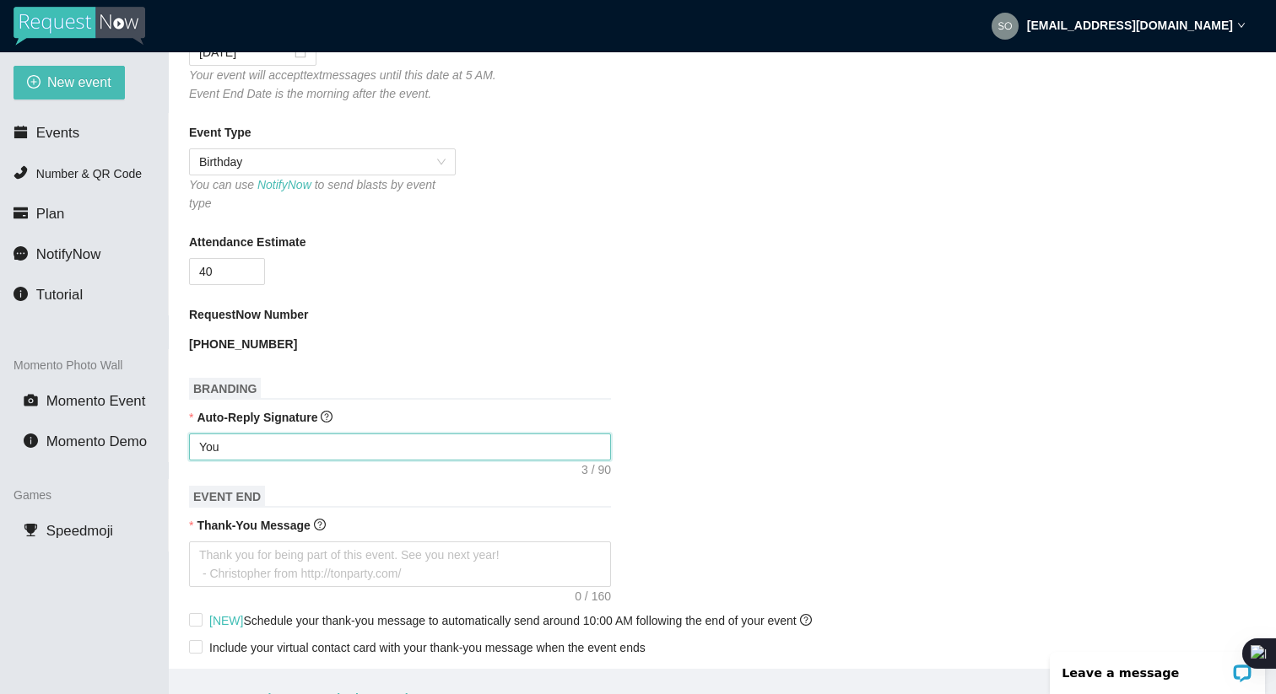
type textarea "Yo"
type textarea "Y"
type textarea "Enjoy celebrating [PERSON_NAME] & [PERSON_NAME]! - [PERSON_NAME]"
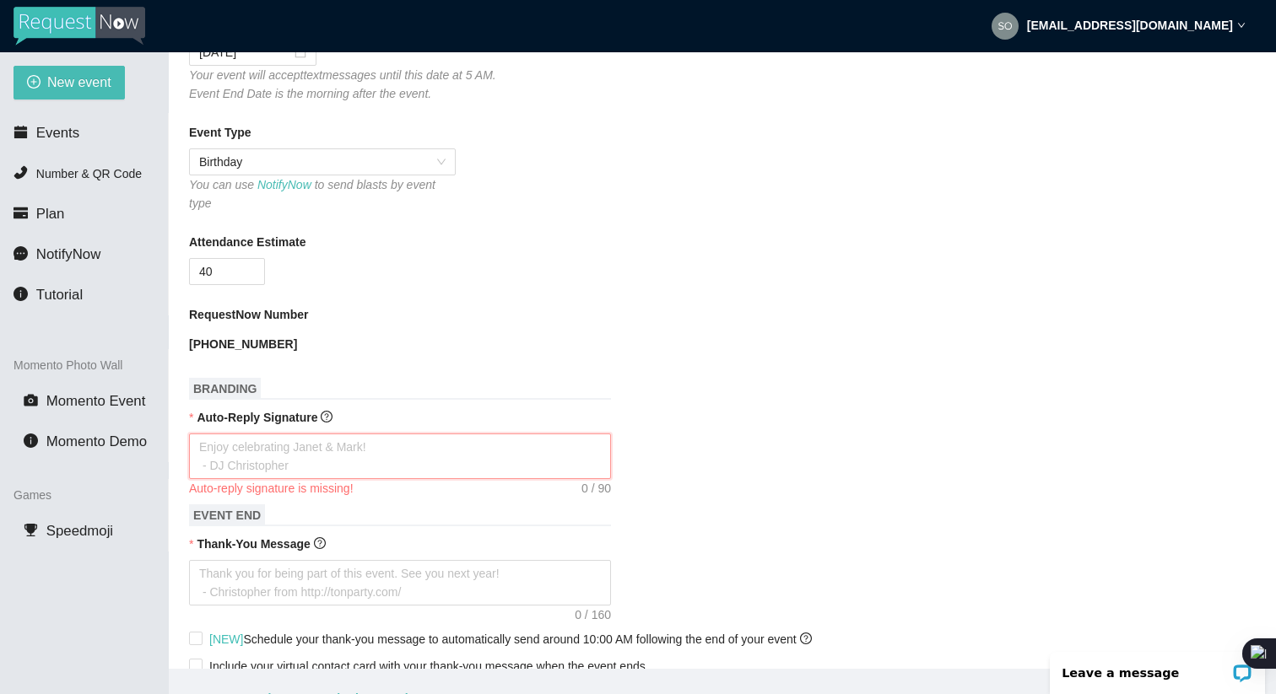
type textarea "E"
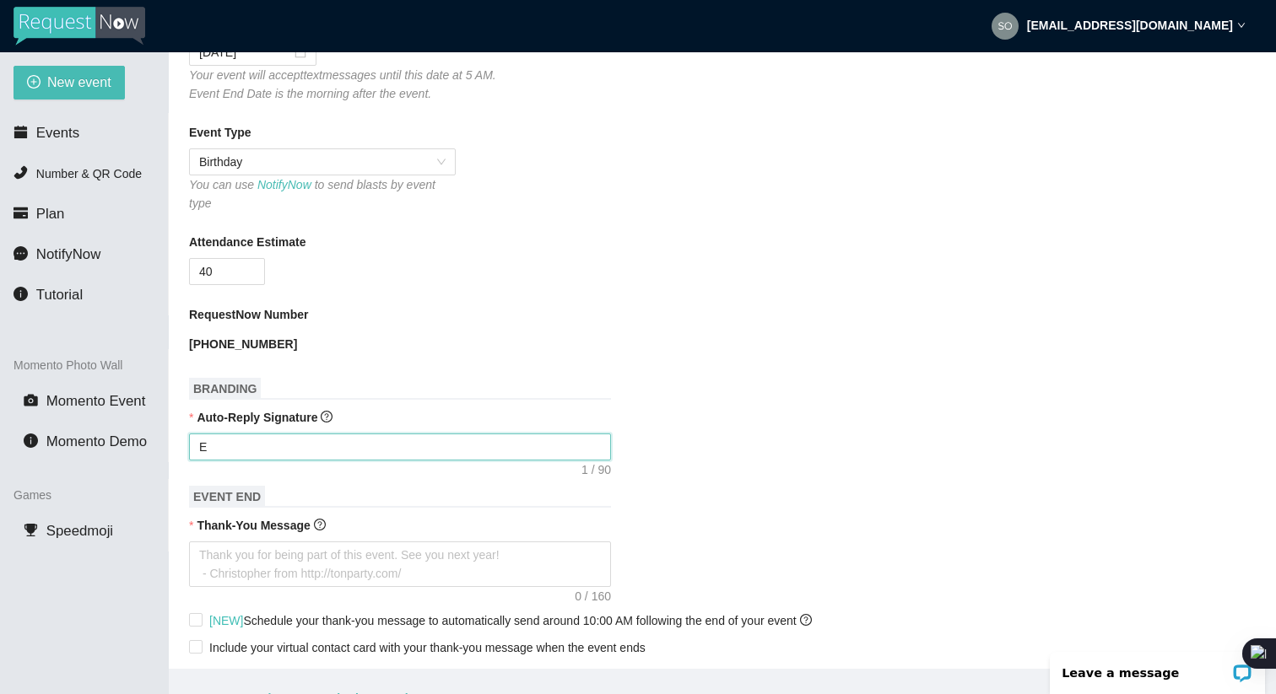
type textarea "En"
type textarea "Enj"
type textarea "Enjo"
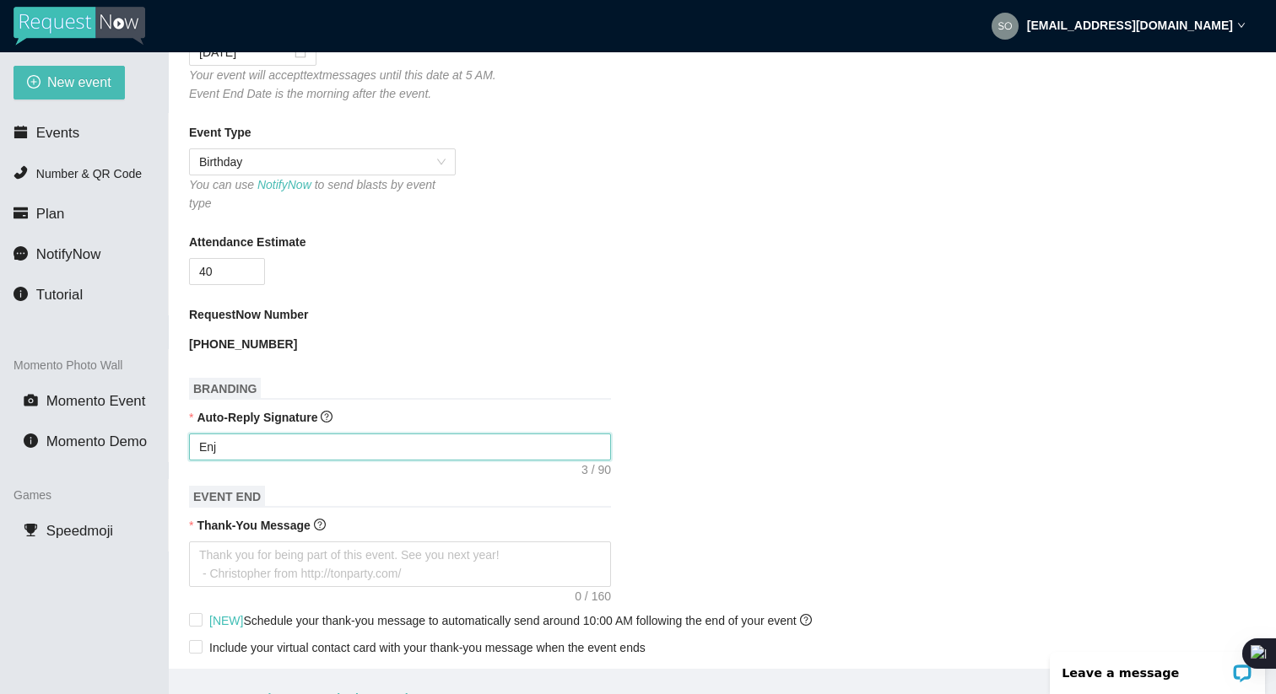
type textarea "Enjo"
type textarea "Enjoy"
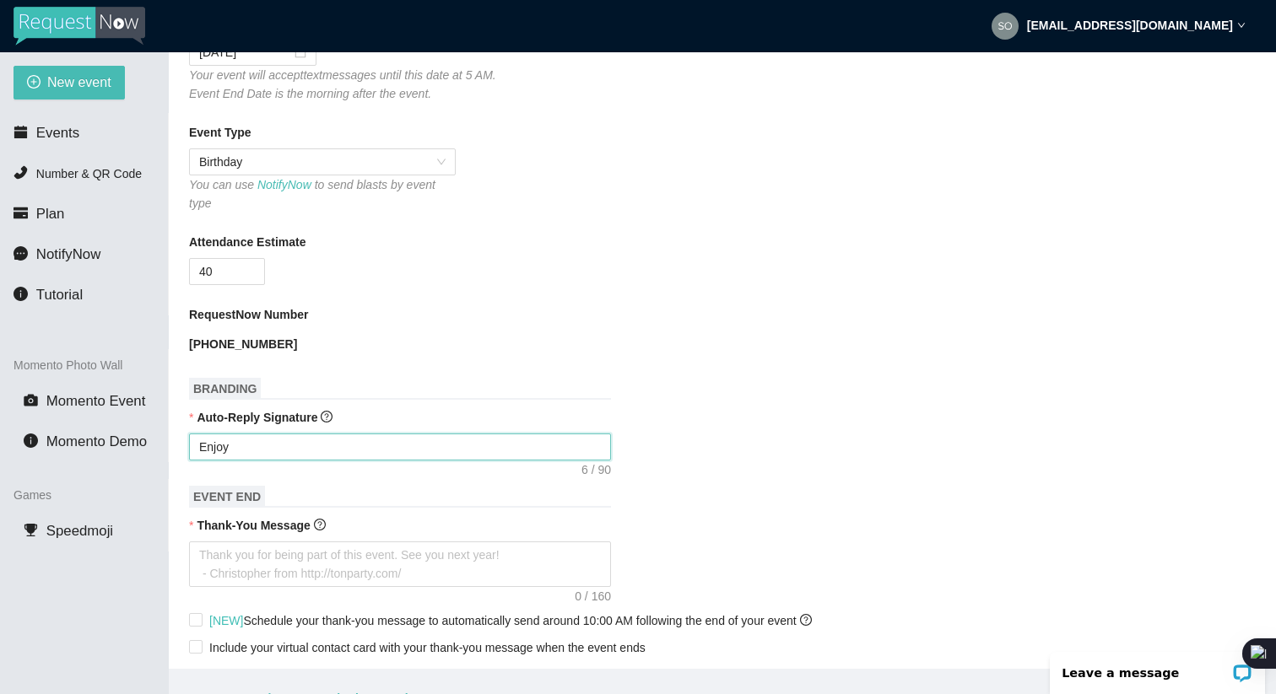
type textarea "Enjoy C"
type textarea "Enjoy Cl"
type textarea "Enjoy Cle"
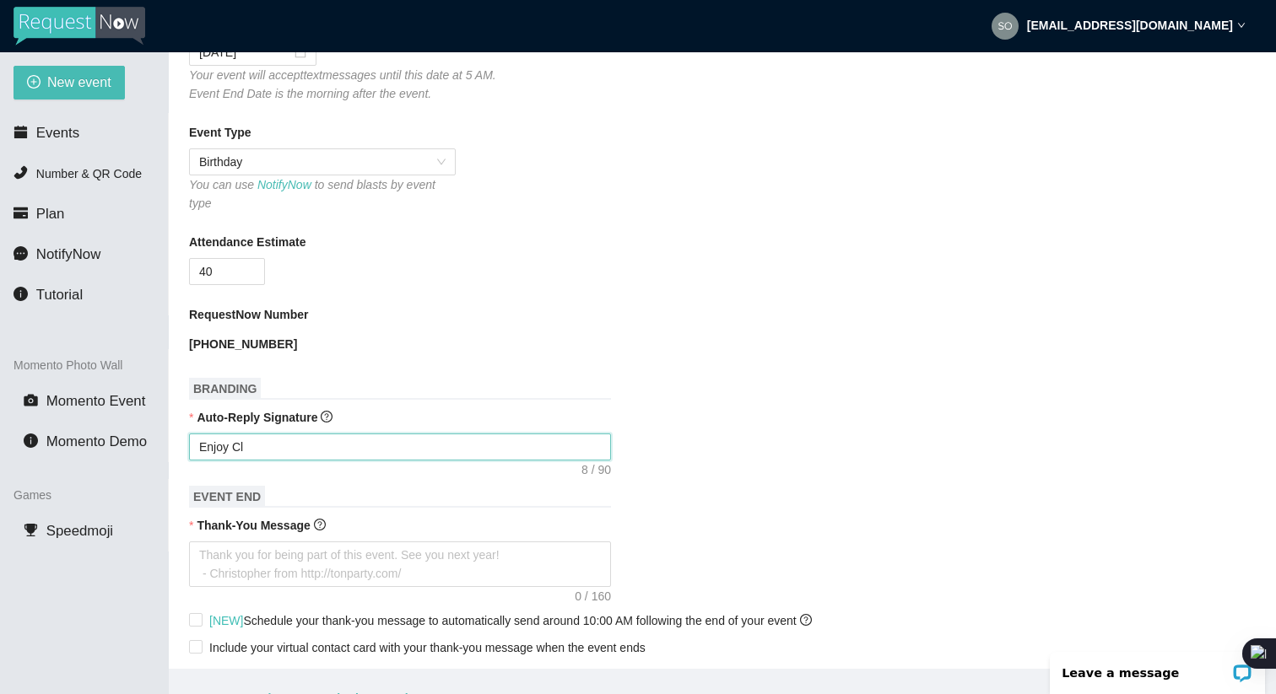
type textarea "Enjoy Cle"
type textarea "Enjoy Cl"
type textarea "Enjoy C"
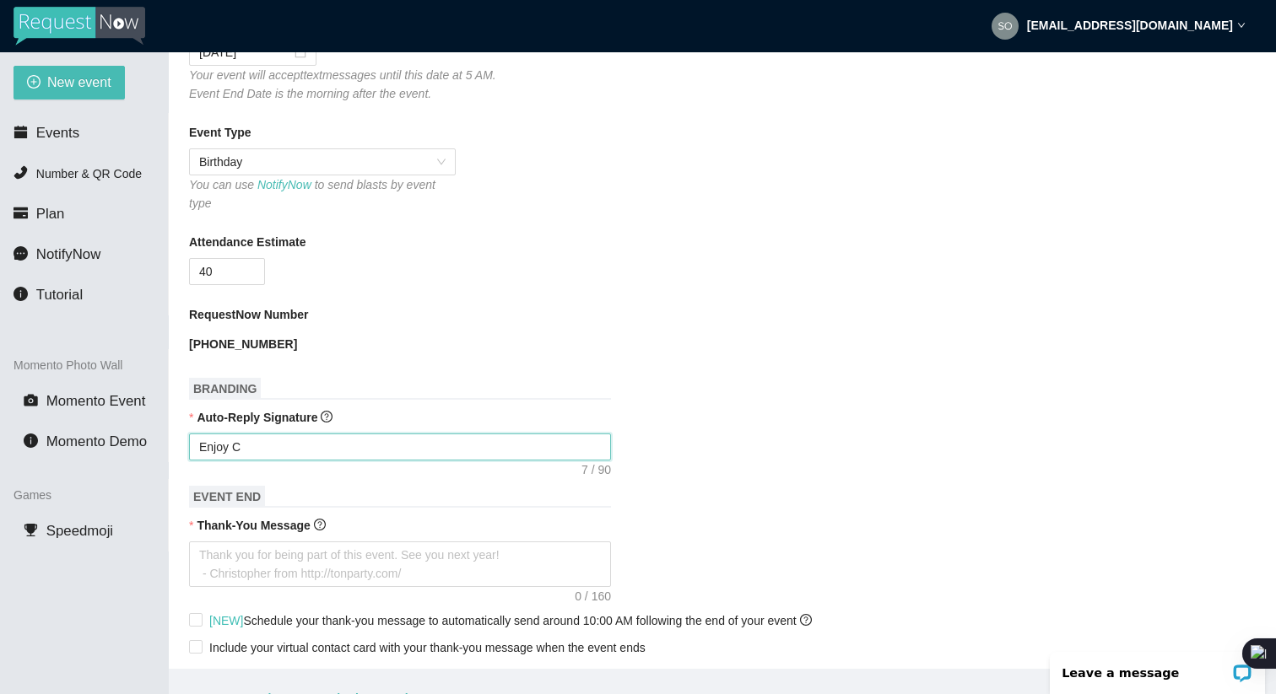
type textarea "Enjoy Ce"
type textarea "Enjoy Cel"
type textarea "Enjoy Cele"
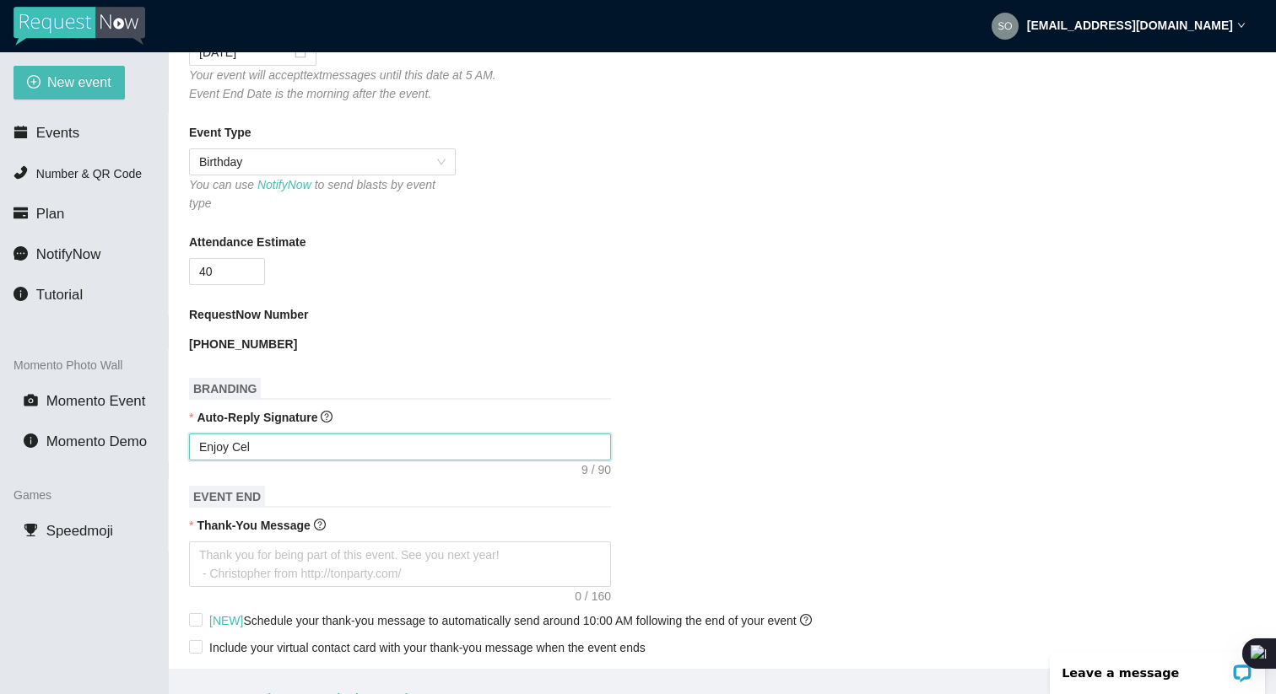
type textarea "Enjoy Cele"
type textarea "Enjoy Celeb"
type textarea "Enjoy Celebr"
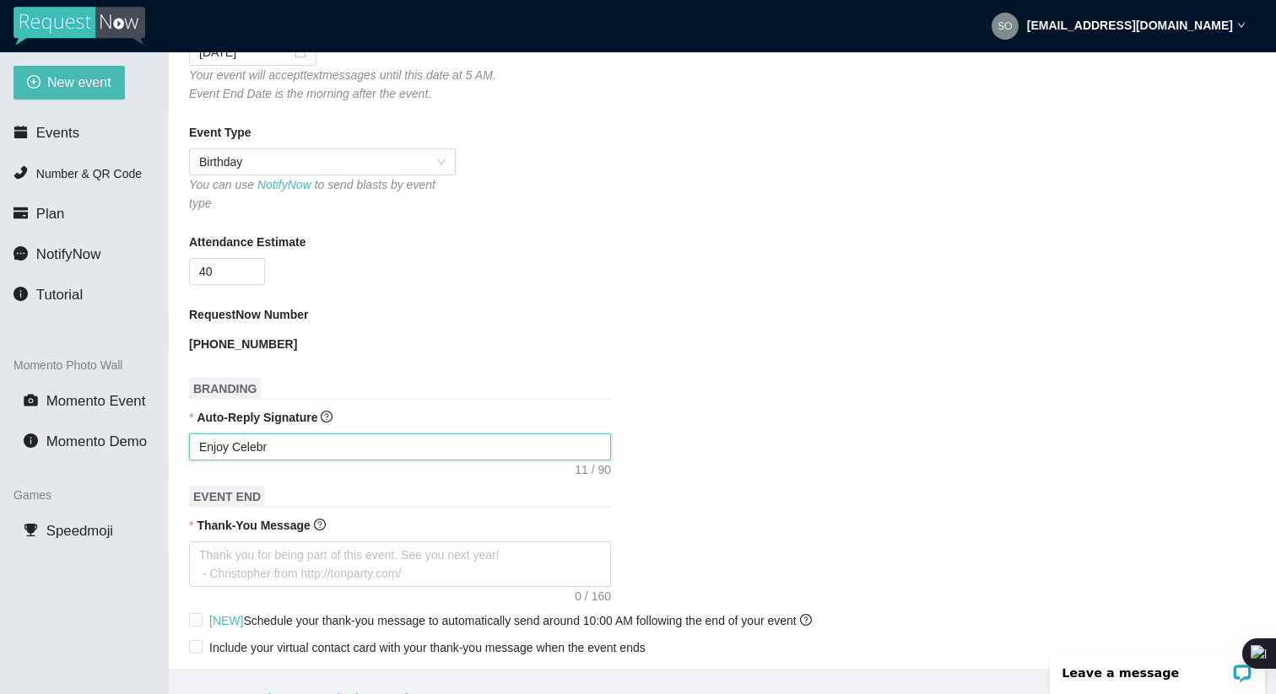
type textarea "Enjoy Celebra"
type textarea "Enjoy Celebrai"
type textarea "Enjoy Celebrain"
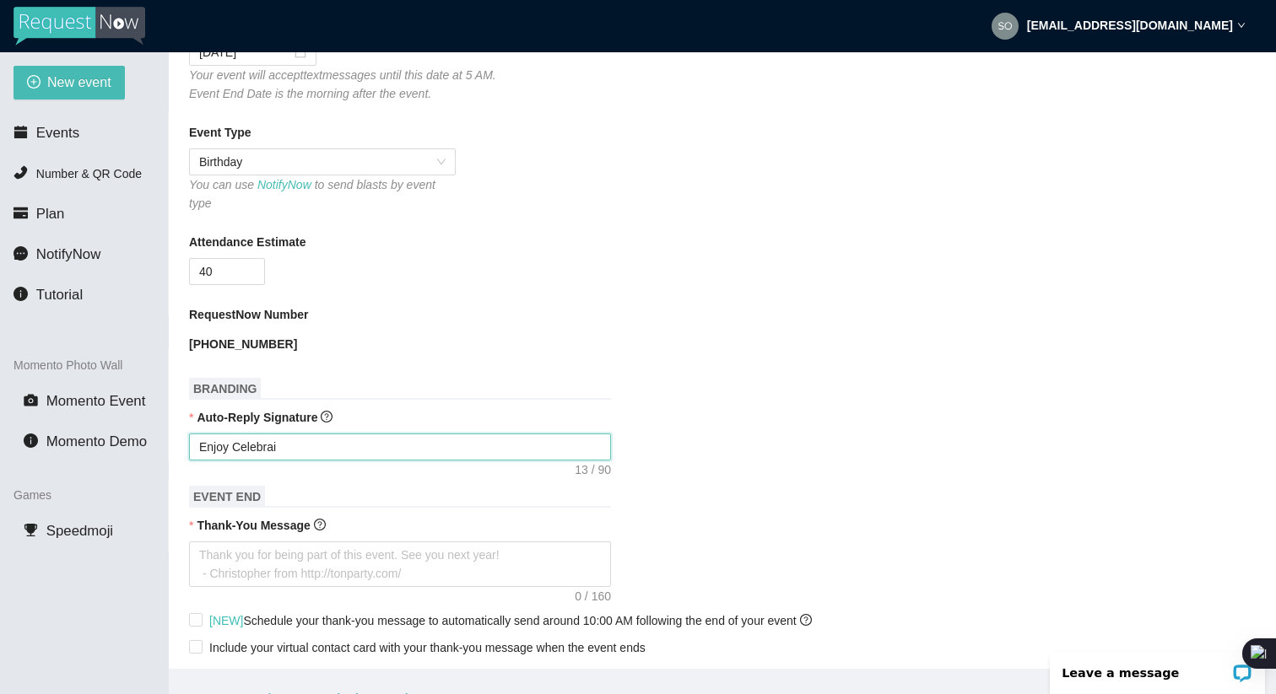
type textarea "Enjoy Celebrain"
type textarea "Enjoy Celebraing"
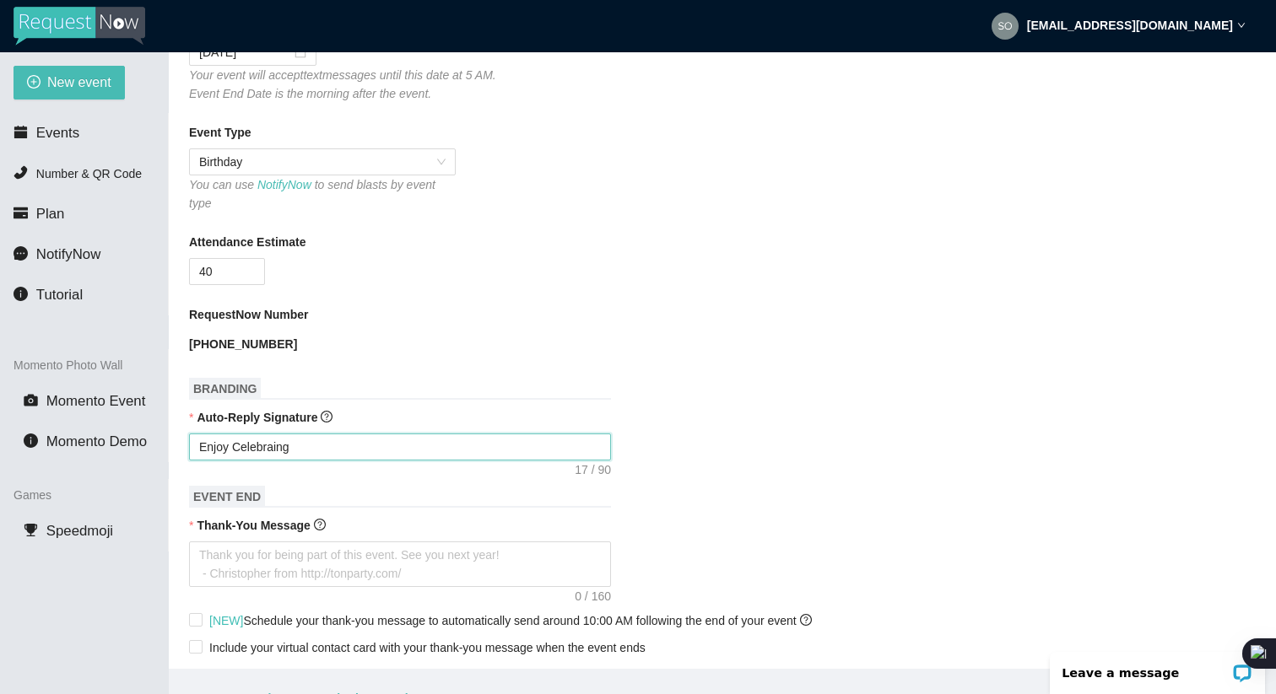
type textarea "Enjoy Celebraing"
type textarea "Enjoy Celebrain"
type textarea "Enjoy Celebrai"
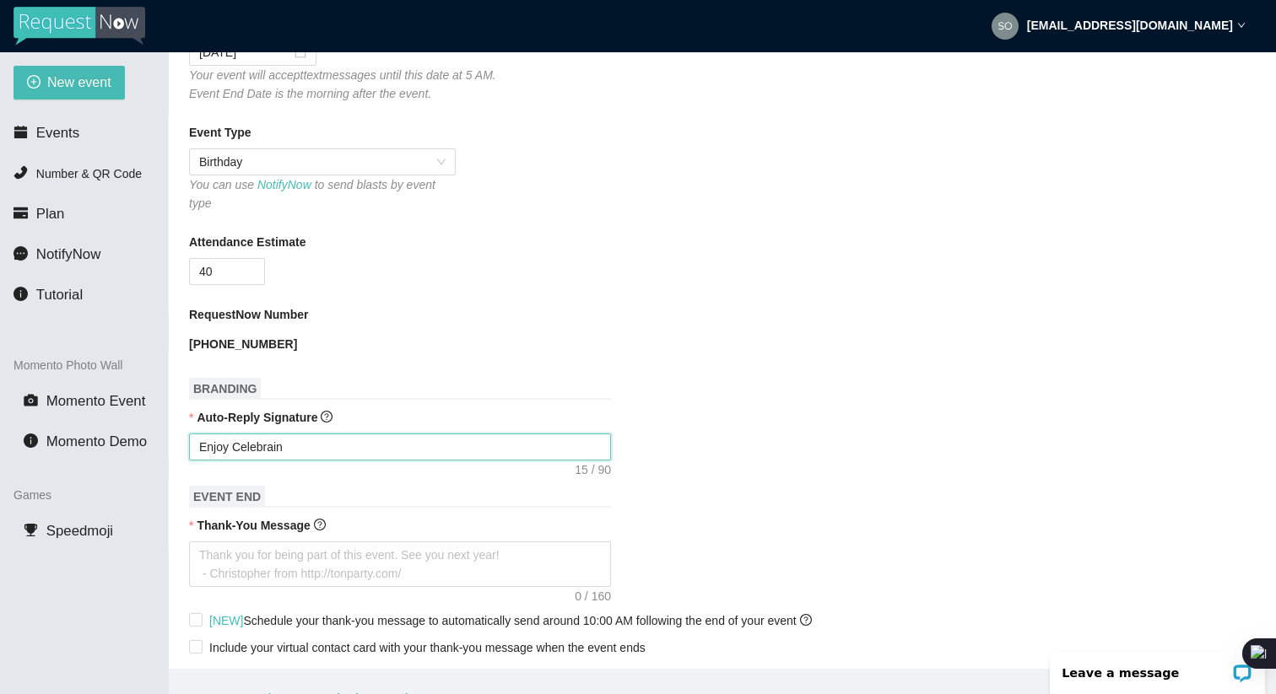
type textarea "Enjoy Celebrai"
type textarea "Enjoy Celebra"
type textarea "Enjoy Celebrat"
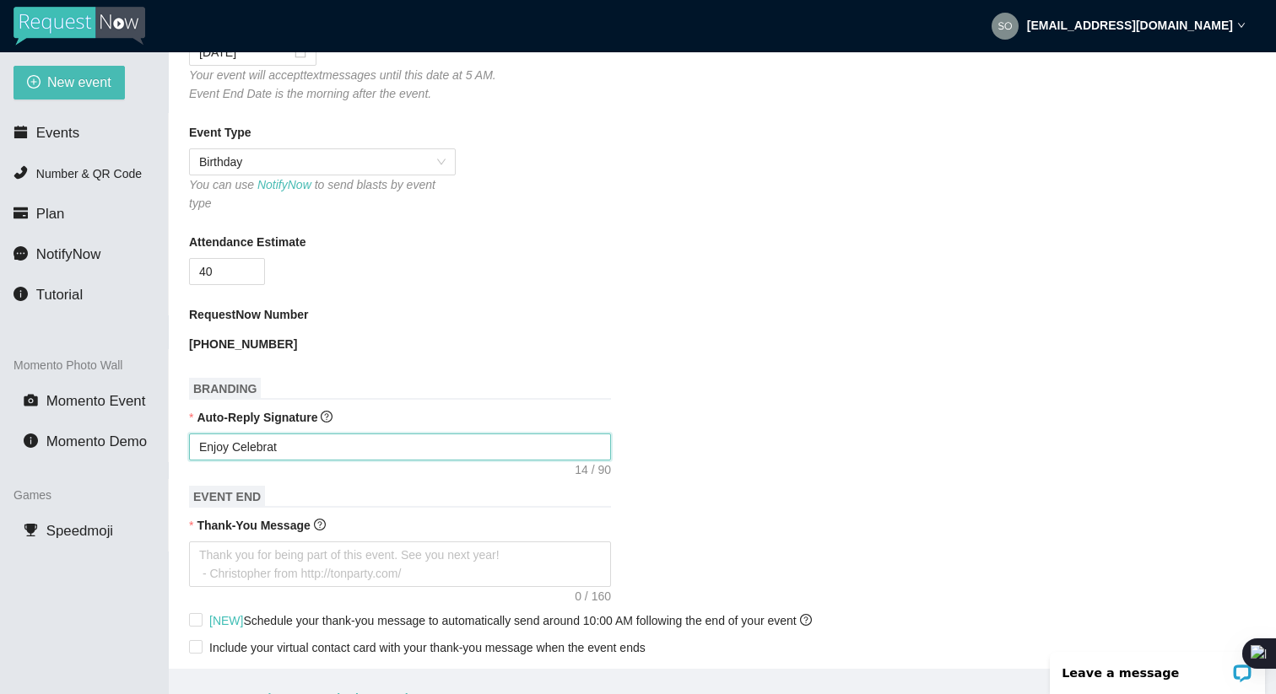
type textarea "Enjoy Celebrati"
type textarea "Enjoy Celebratin"
type textarea "Enjoy Celebrating"
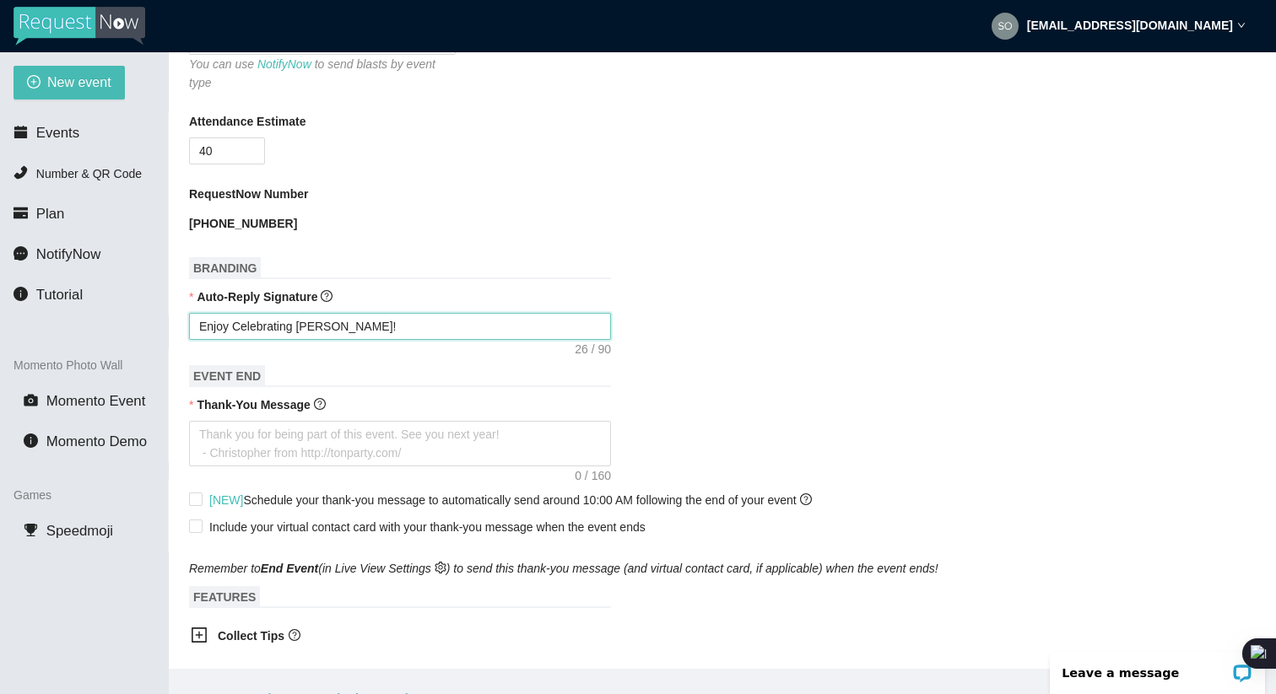
scroll to position [560, 0]
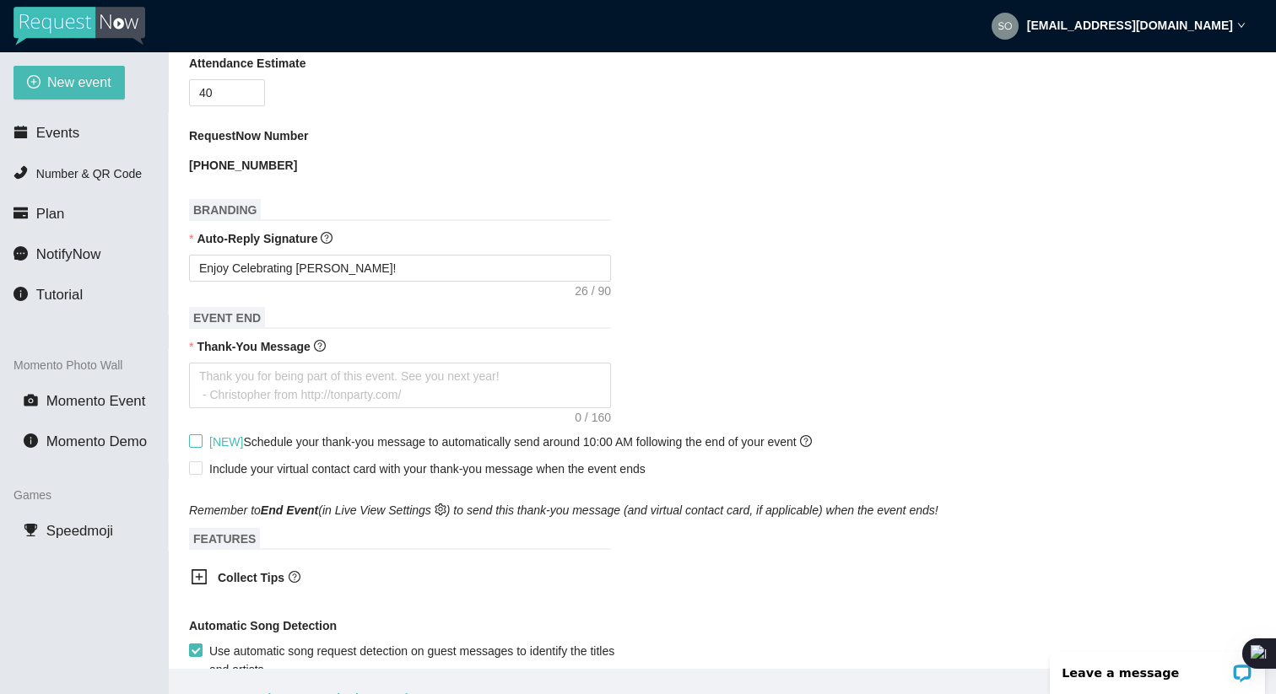
click at [192, 440] on input "[NEW] Schedule your thank-you message to automatically send around 10:00 AM fol…" at bounding box center [195, 441] width 12 height 12
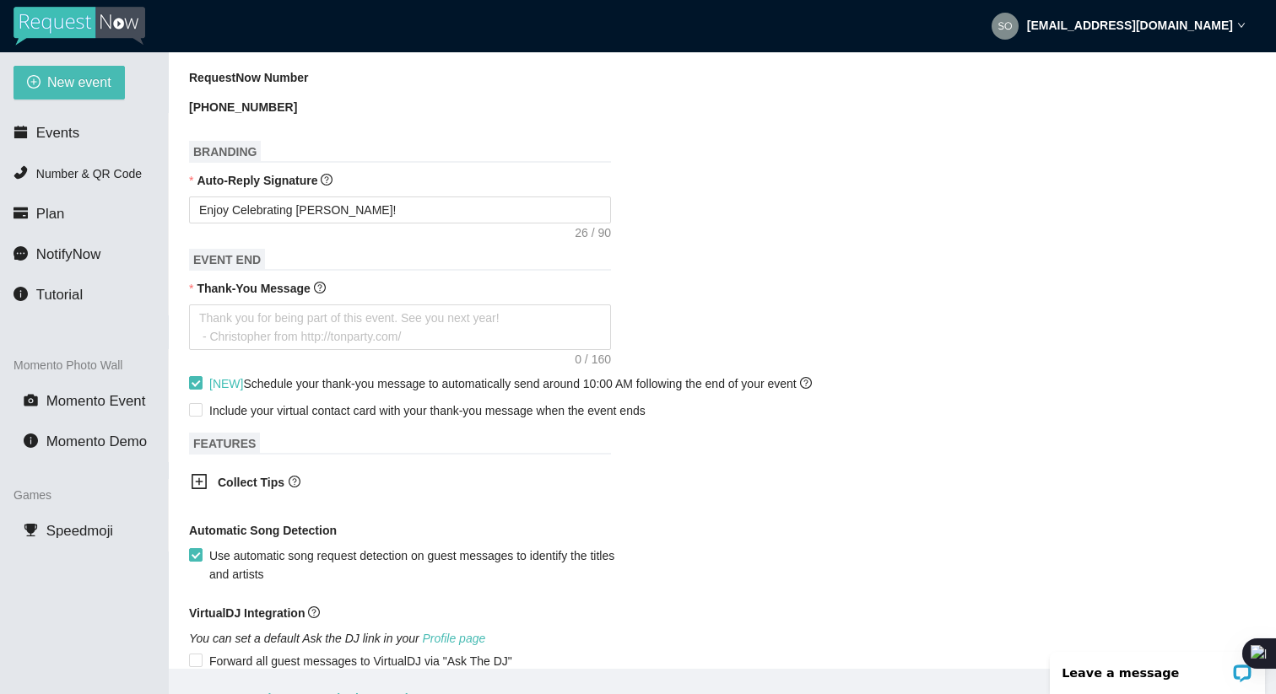
scroll to position [620, 0]
click at [194, 407] on input "Include your virtual contact card with your thank-you message when the event en…" at bounding box center [195, 408] width 12 height 12
click at [194, 406] on input "Include your virtual contact card with your thank-you message when the event en…" at bounding box center [195, 408] width 12 height 12
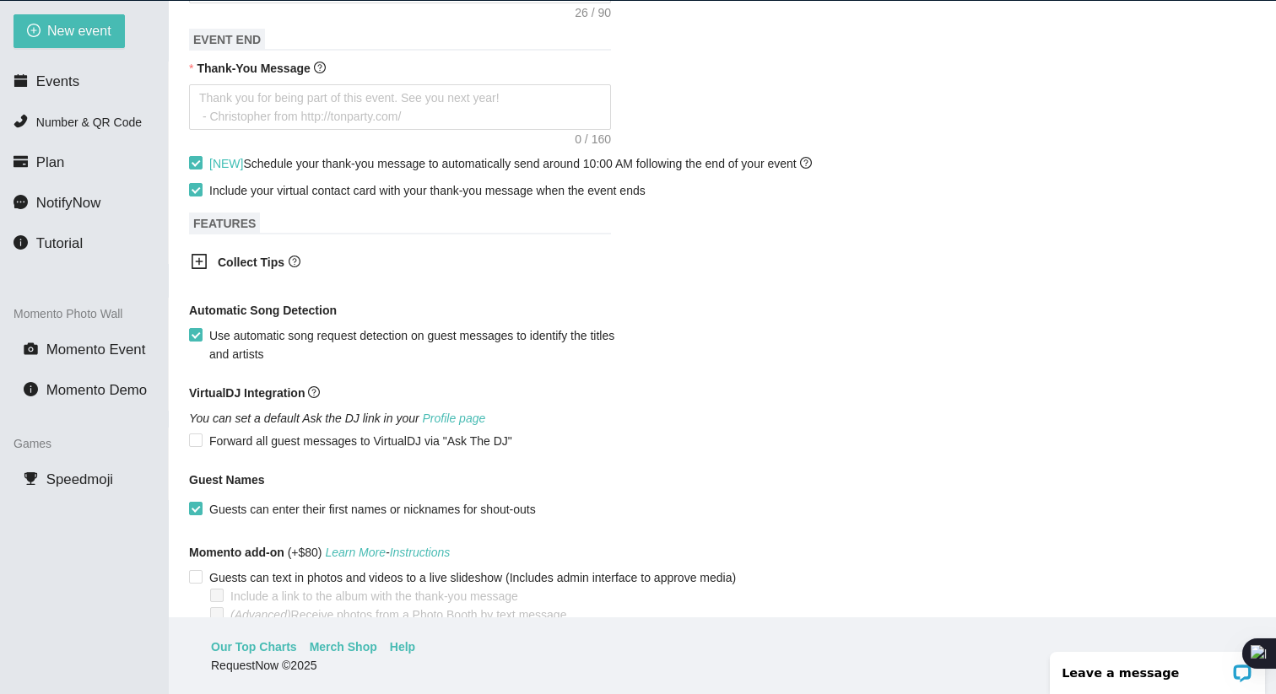
scroll to position [875, 0]
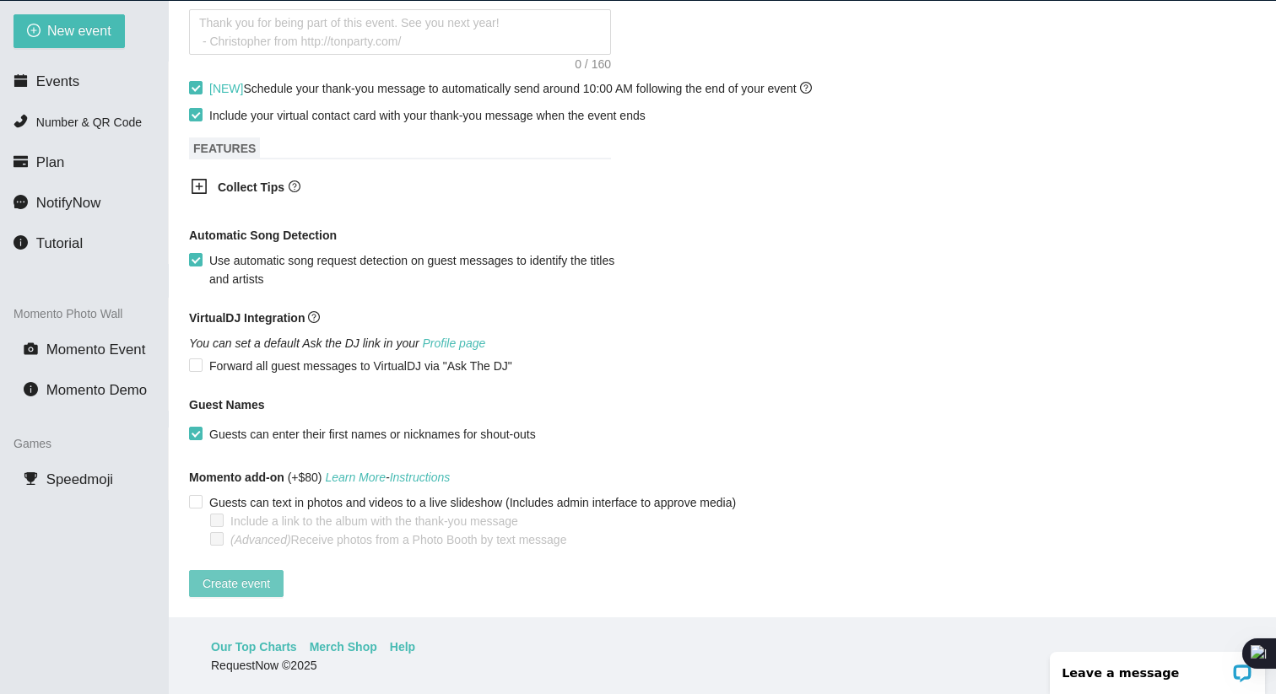
click at [243, 575] on span "Create event" at bounding box center [237, 584] width 68 height 19
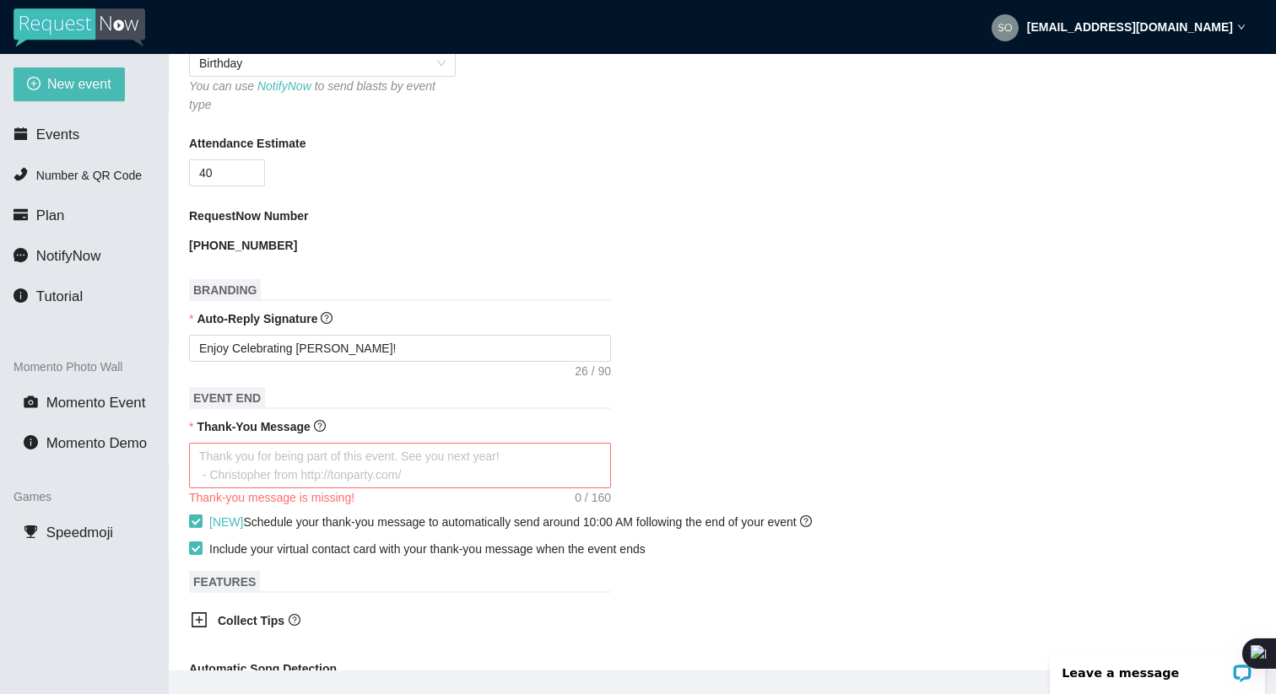
scroll to position [475, 0]
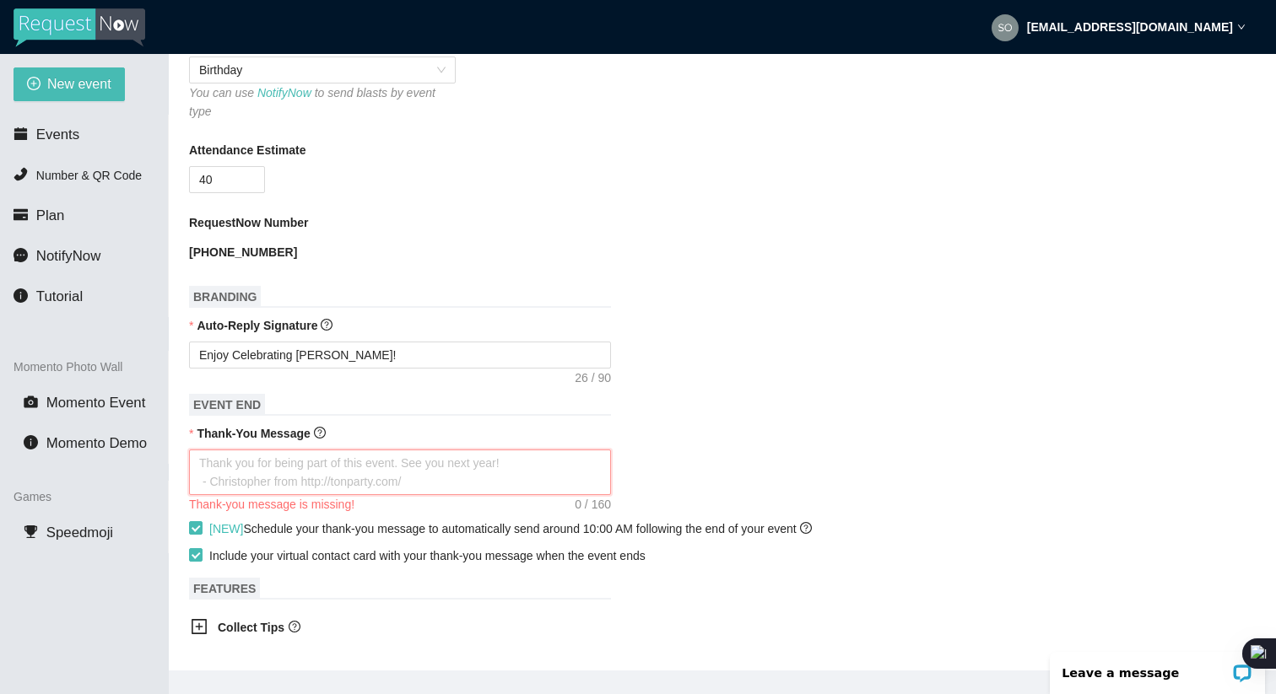
click at [421, 478] on textarea "Thank-You Message" at bounding box center [400, 473] width 422 height 46
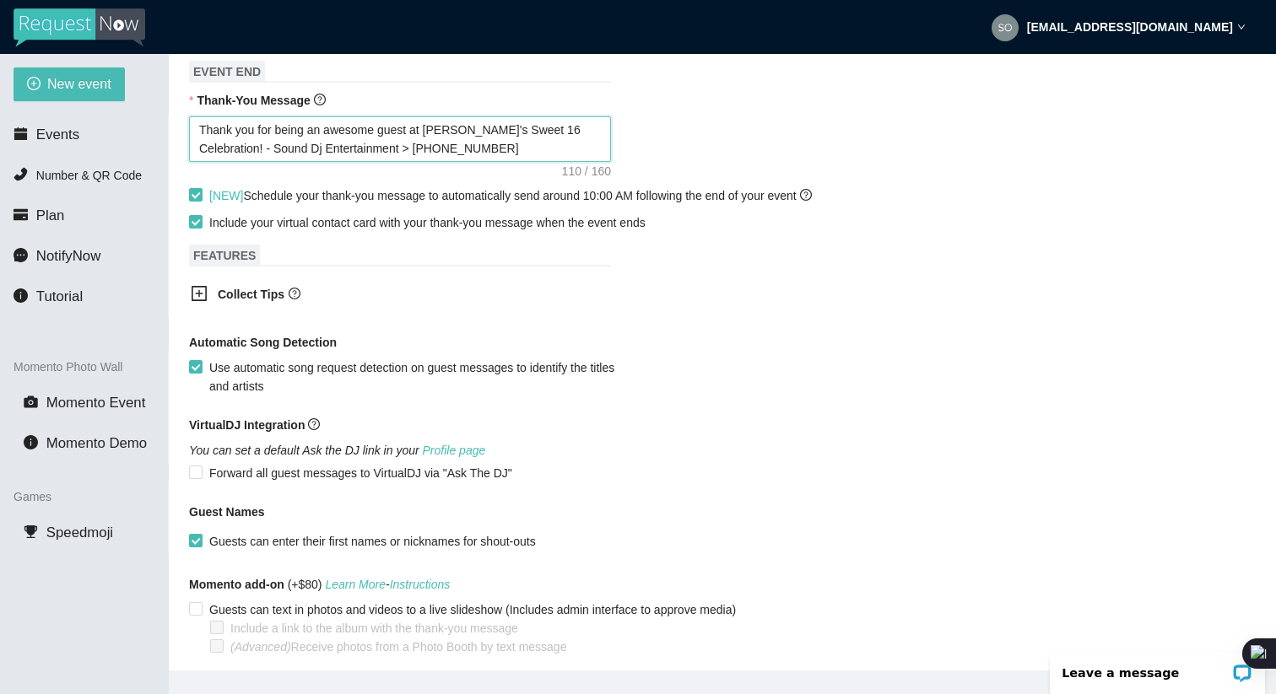
scroll to position [875, 0]
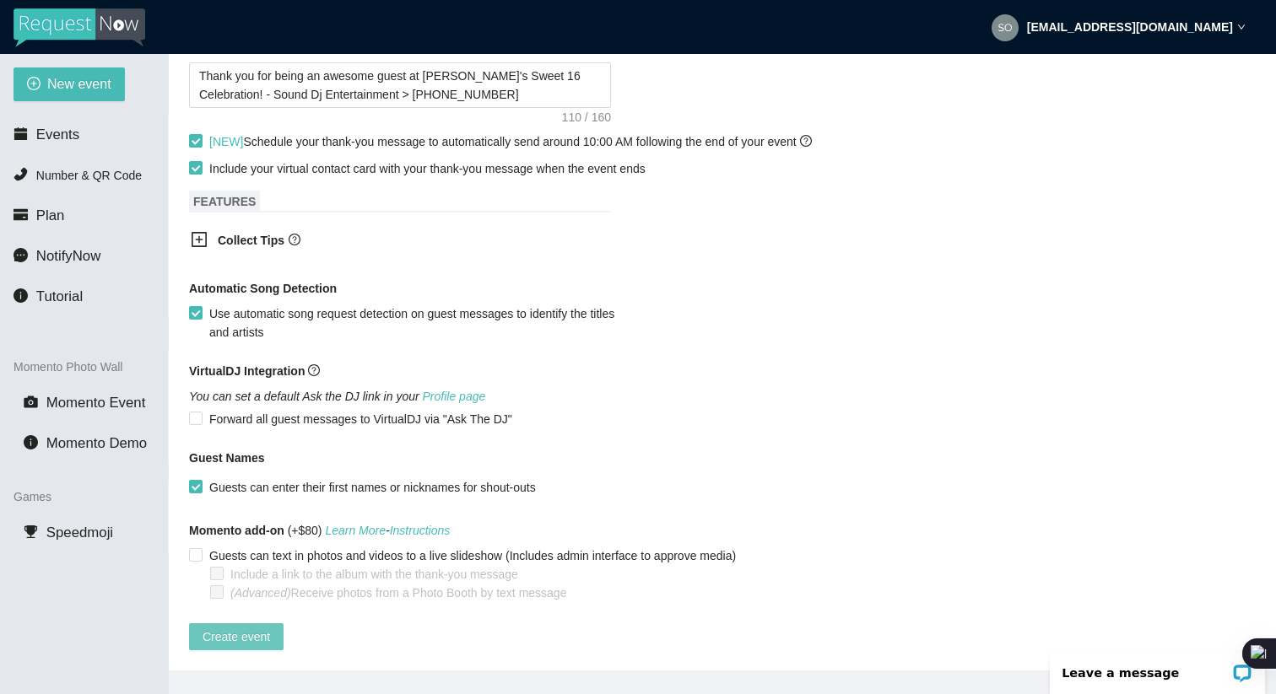
click at [227, 628] on span "Create event" at bounding box center [237, 637] width 68 height 19
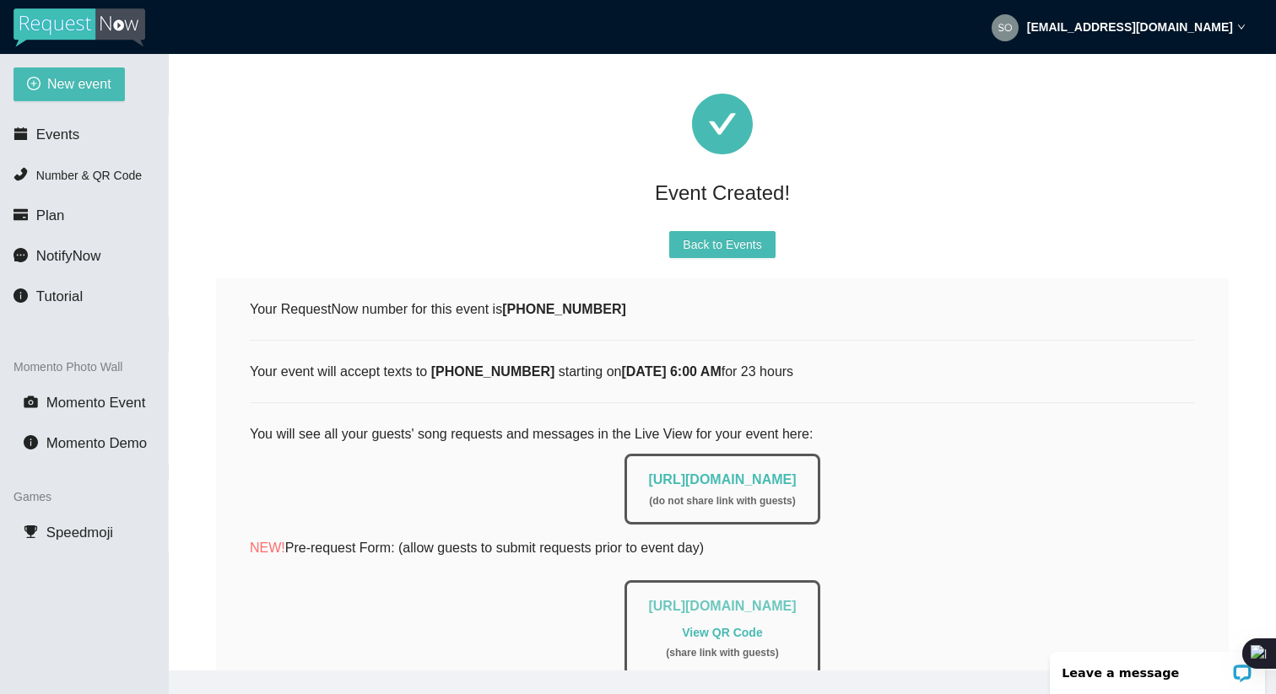
scroll to position [18, 0]
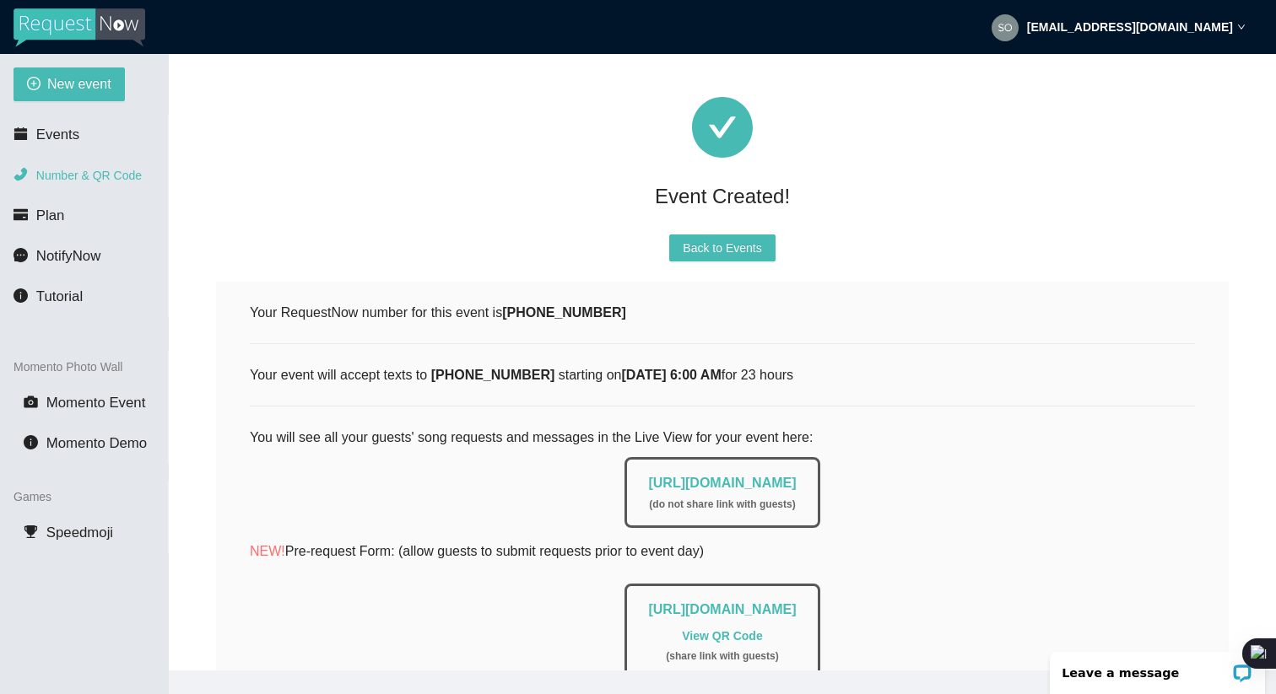
click at [123, 175] on span "Number & QR Code" at bounding box center [88, 176] width 105 height 14
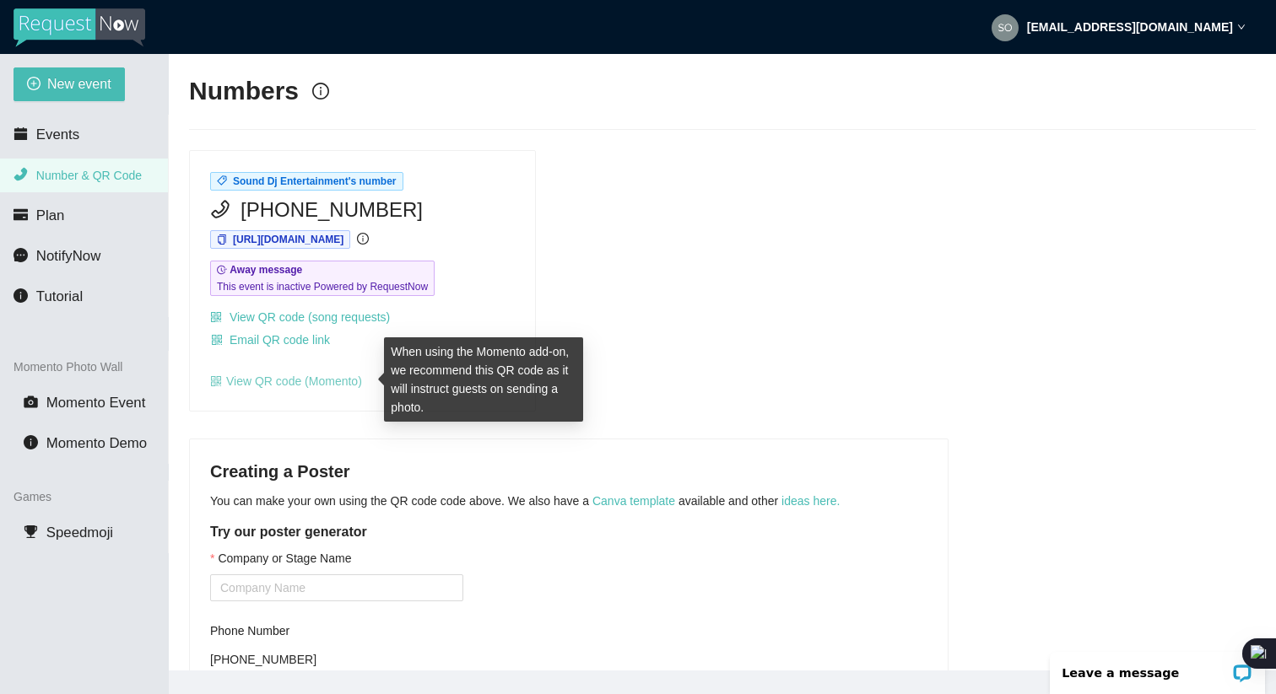
click at [305, 381] on link "View QR code (Momento)" at bounding box center [286, 382] width 152 height 14
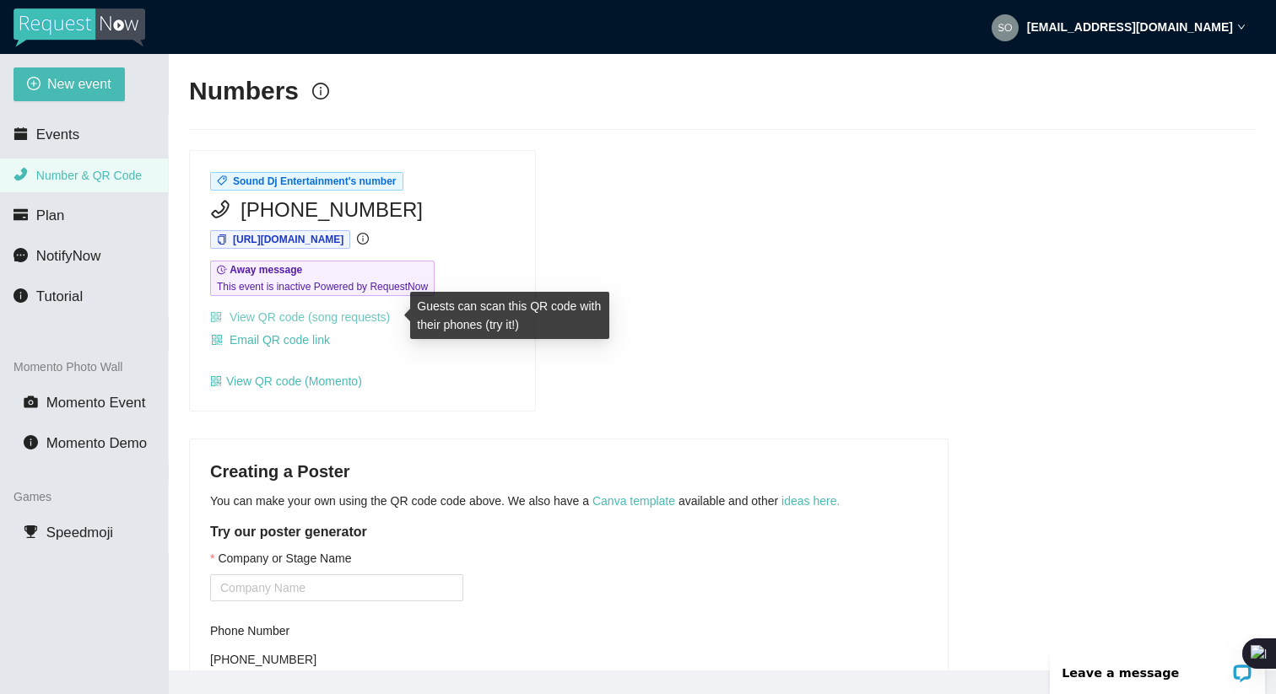
click at [320, 318] on link "View QR code (song requests)" at bounding box center [300, 318] width 180 height 14
